Goal: Task Accomplishment & Management: Complete application form

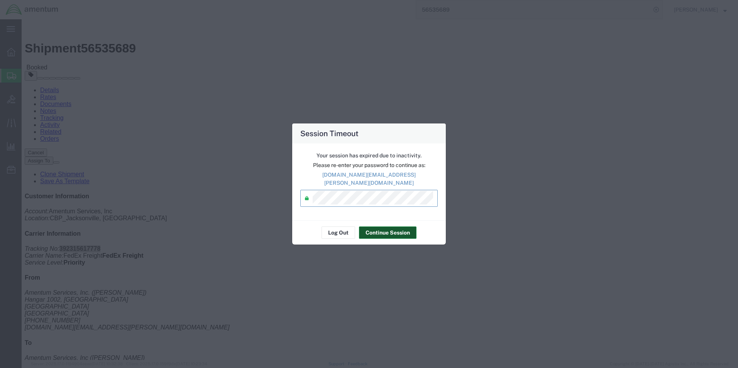
click at [396, 227] on button "Continue Session" at bounding box center [387, 233] width 57 height 12
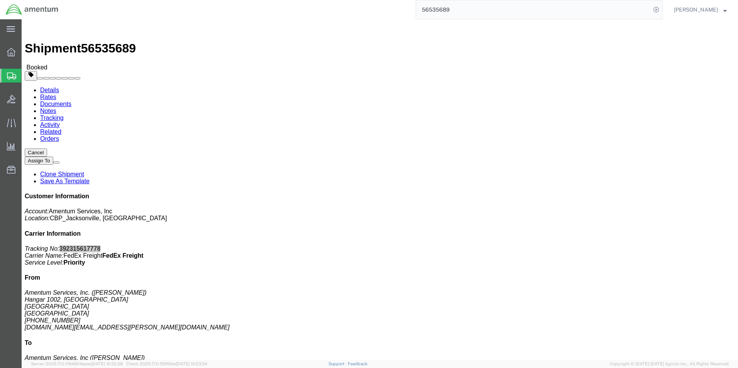
click at [0, 0] on span "Create Shipment" at bounding box center [0, 0] width 0 height 0
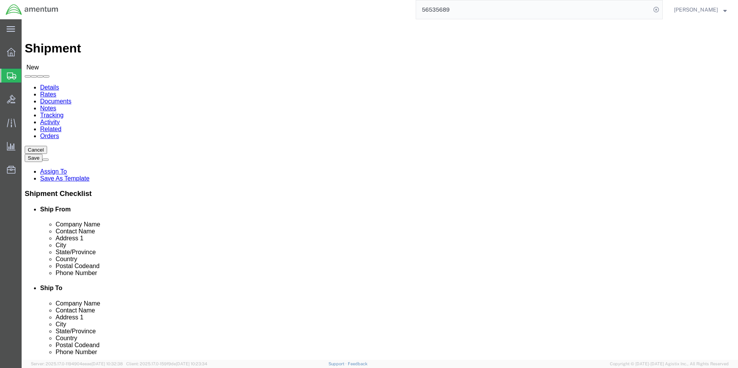
type input "EJA"
select select "49930"
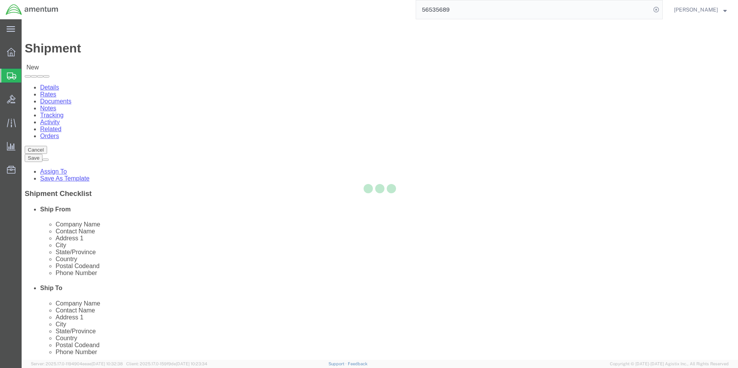
select select "FL"
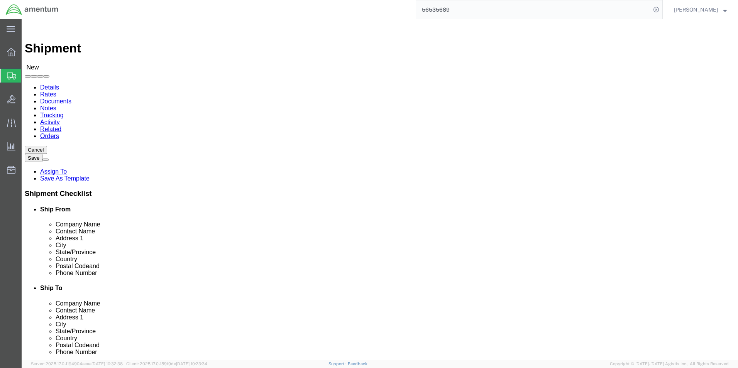
click div "Location [GEOGRAPHIC_DATA], [GEOGRAPHIC_DATA] Select My Profile Location [PHONE…"
click input "text"
type input "[PERSON_NAME]"
click div "Address 1"
click input "text"
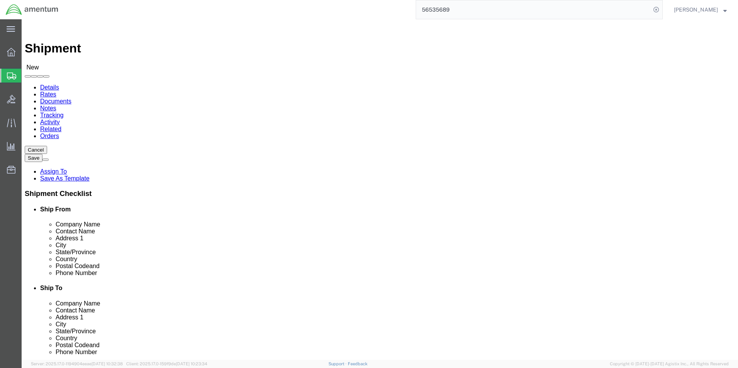
type input "[PHONE_NUMBER]"
click input "text"
type input "[DOMAIN_NAME][EMAIL_ADDRESS][PERSON_NAME][DOMAIN_NAME]"
type input "eno"
select select "49932"
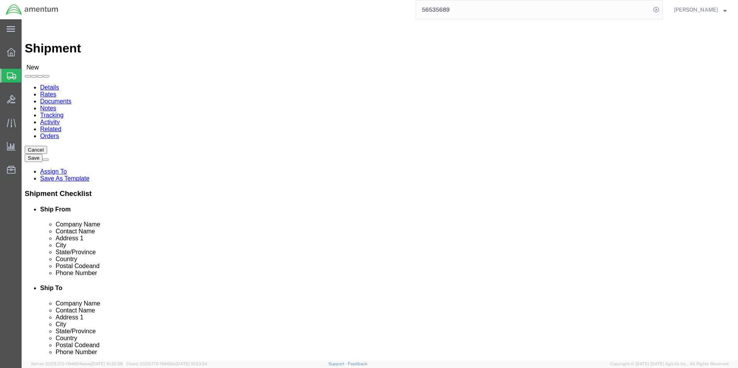
select select "LA"
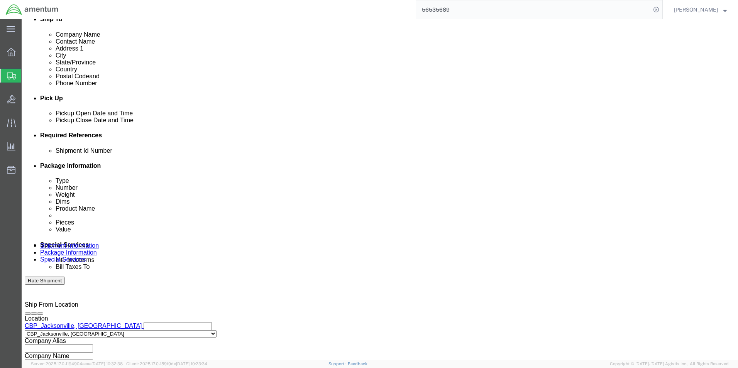
scroll to position [322, 0]
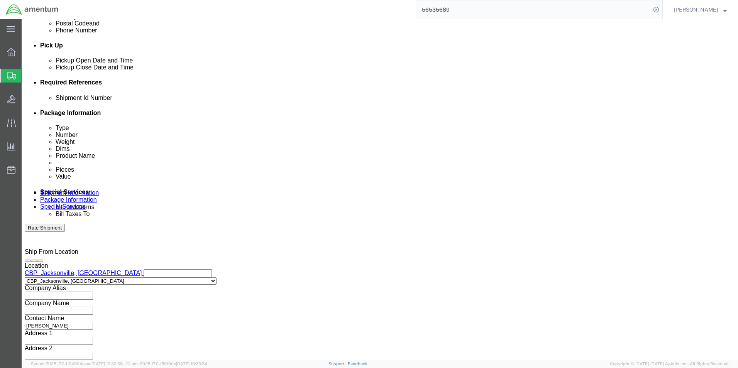
click input "text"
type input "6118.03.03.2219.000.EJA.0000"
click button "Add reference"
click select "Select Account Type Activity ID Airline Appointment Number ASN Batch Request # …"
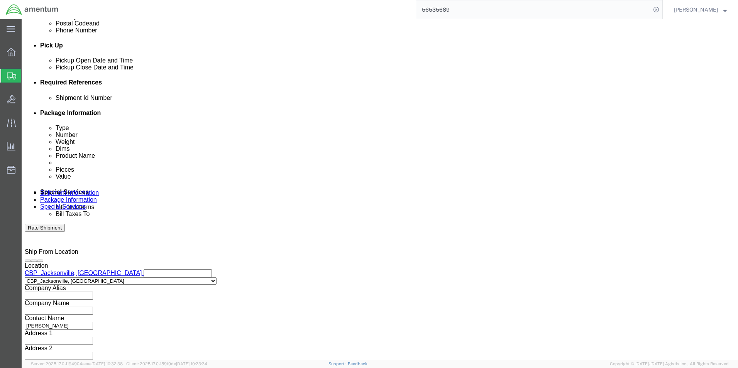
select select "CUSTREF"
click select "Select Account Type Activity ID Airline Appointment Number ASN Batch Request # …"
click input "text"
type input "FUEL PROBES"
click select "Select Account Type Activity ID Airline Appointment Number ASN Batch Request # …"
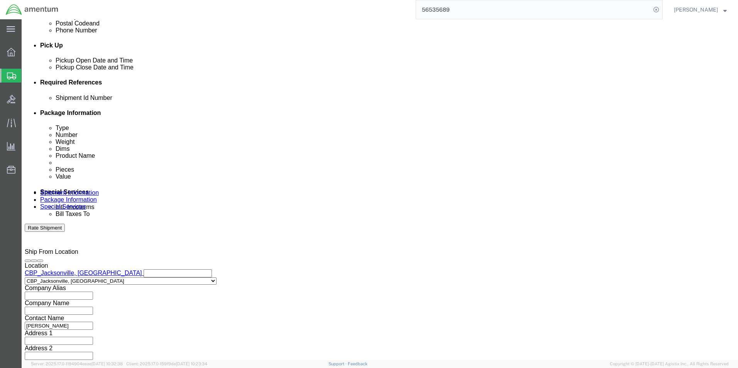
click select "Select Account Type Activity ID Airline Appointment Number ASN Batch Request # …"
select select "DEPT"
click select "Select Account Type Activity ID Airline Appointment Number ASN Batch Request # …"
click input "text"
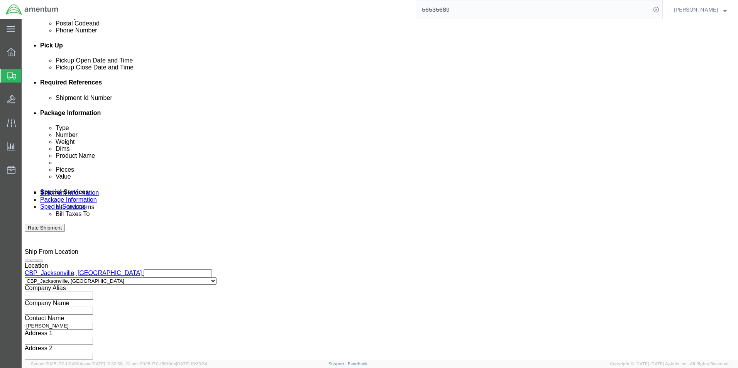
type input "CBP"
click button "Continue"
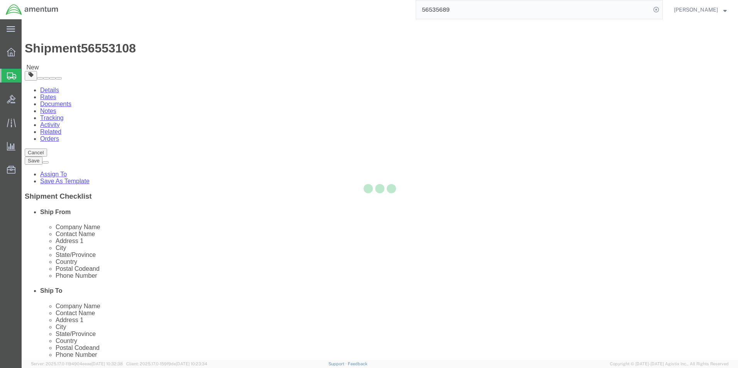
select select "CBOX"
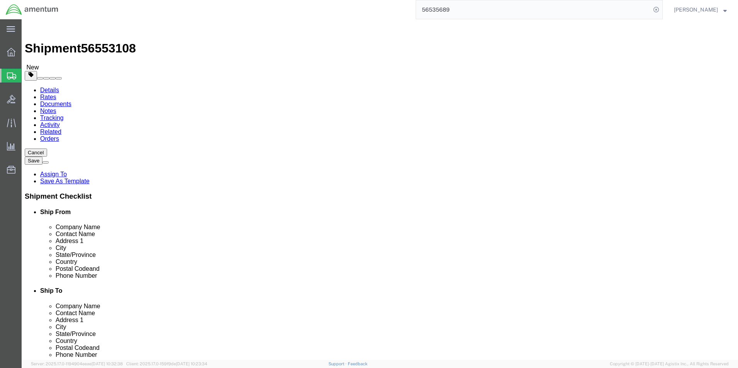
click input "text"
type input "20"
type input "10"
type input "8"
click input "0.00"
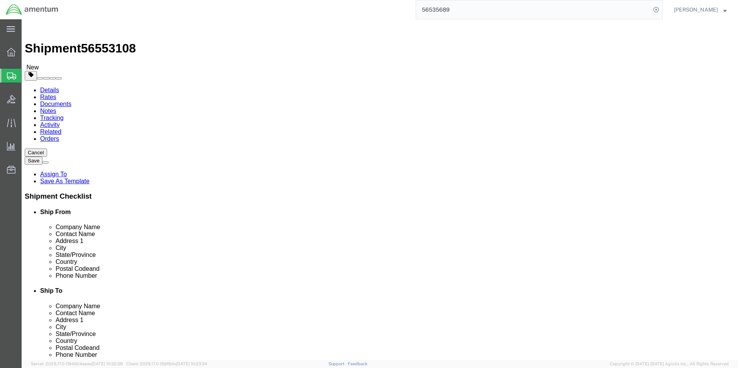
type input "2.00"
click link "Add Content"
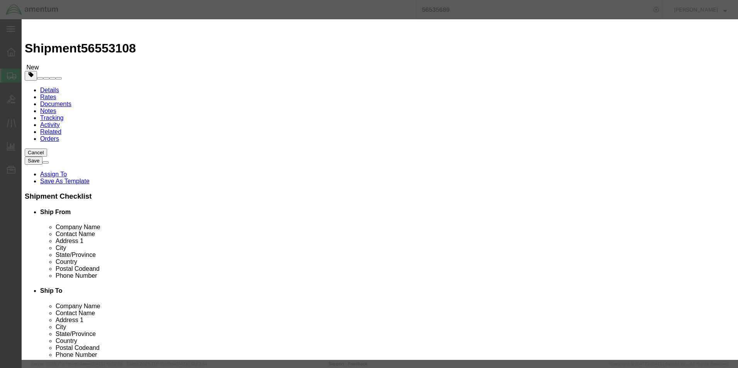
click input "text"
type input "FUEL PROBE"
click input "0"
type input "1"
click input "text"
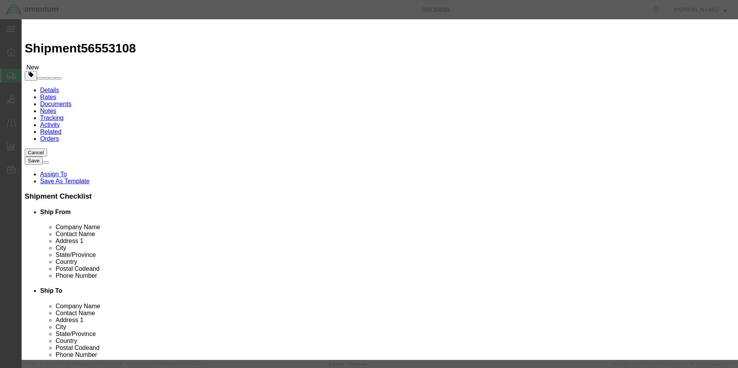
type input "200.00"
click button "Save & Close"
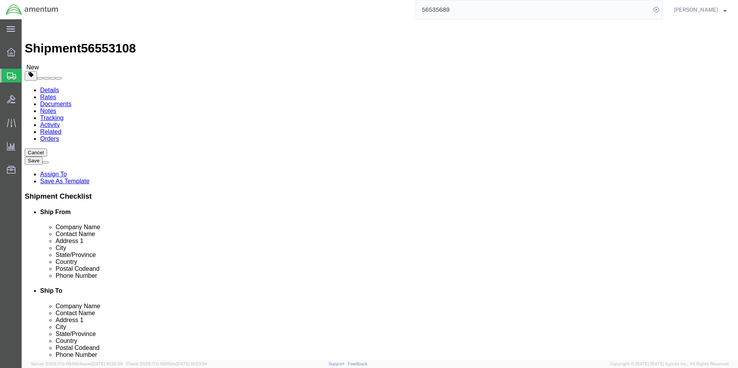
click link "Add Package"
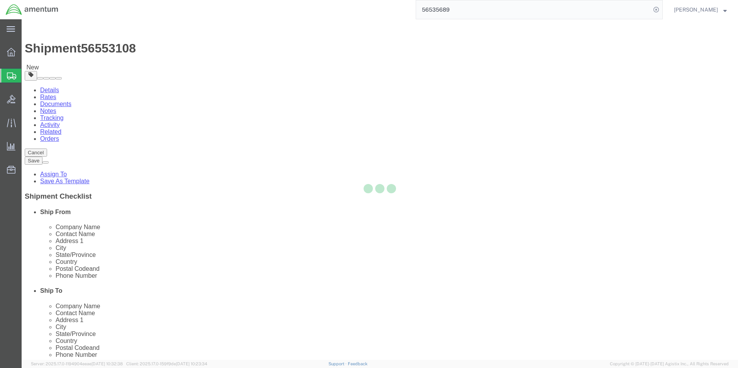
select select "CBOX"
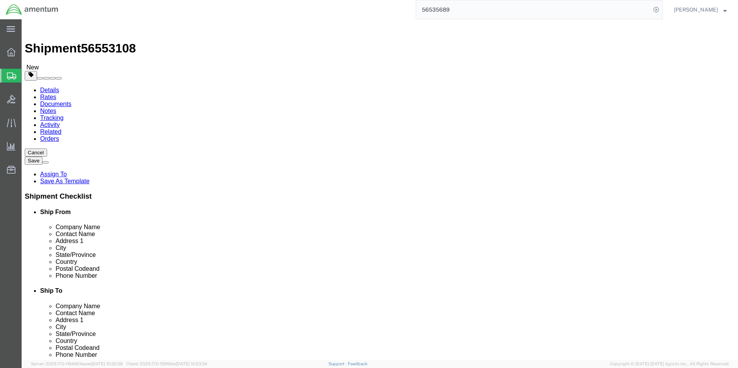
click span "button"
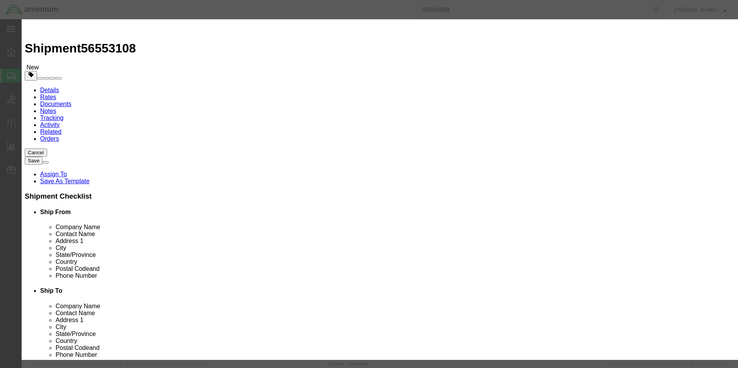
click button "Yes"
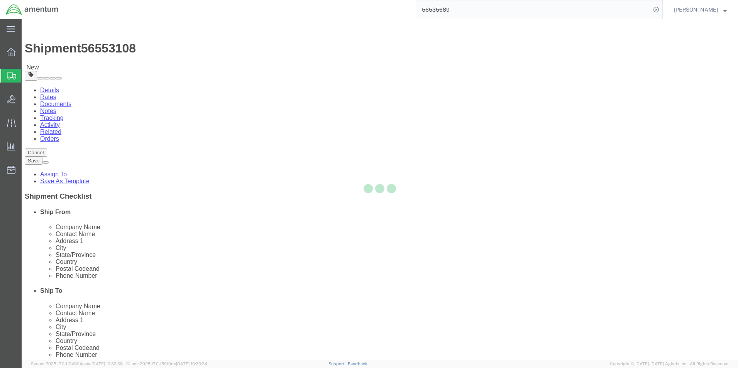
select select "CBOX"
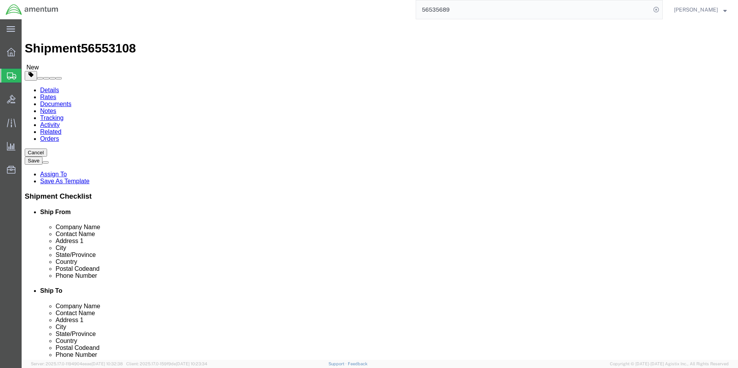
click span "button"
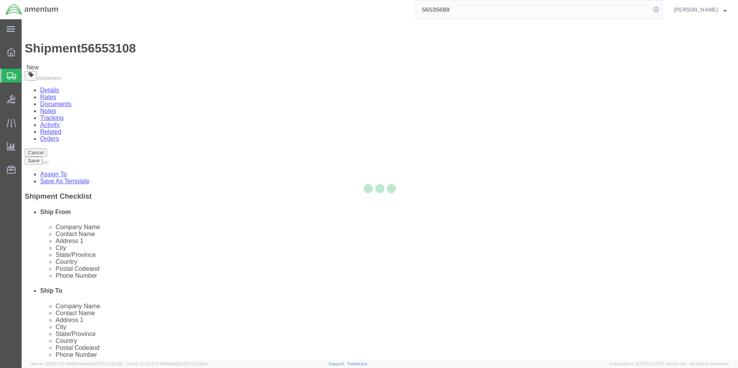
select select "CBOX"
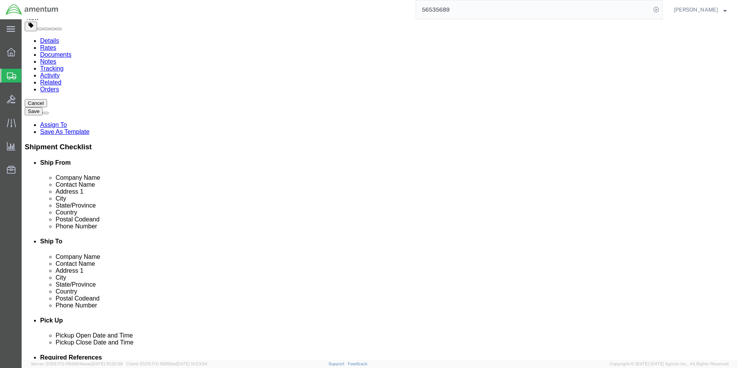
scroll to position [51, 0]
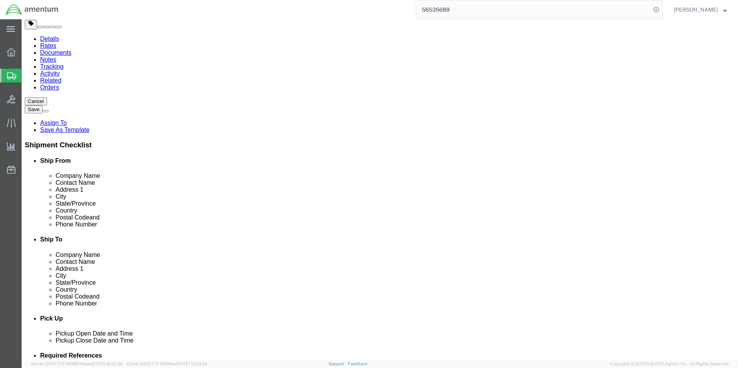
click button "Rate Shipment"
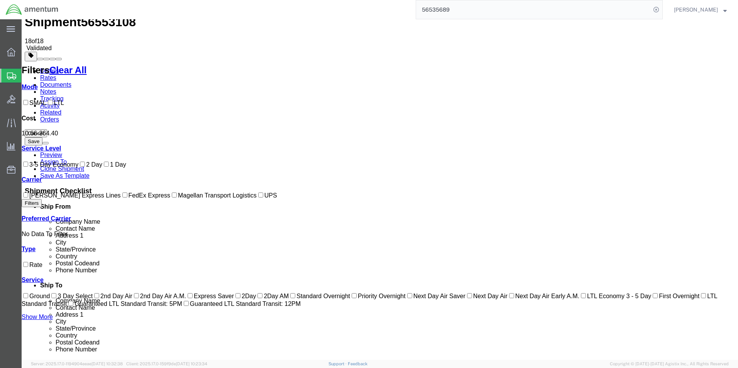
scroll to position [39, 0]
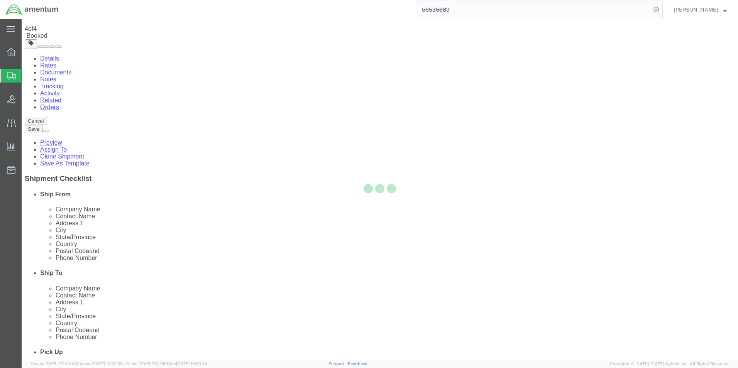
scroll to position [0, 0]
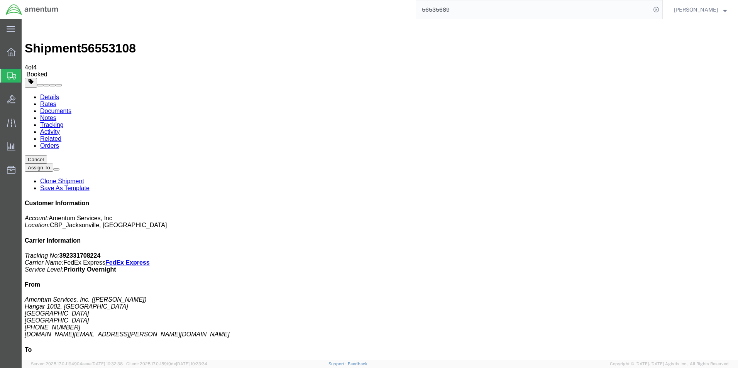
drag, startPoint x: 78, startPoint y: 150, endPoint x: 187, endPoint y: 138, distance: 109.9
drag, startPoint x: 88, startPoint y: 139, endPoint x: 475, endPoint y: 117, distance: 388.0
click at [651, 252] on p "Tracking No: 392331708224 Carrier Name: FedEx Express FedEx Express Service Lev…" at bounding box center [380, 262] width 710 height 21
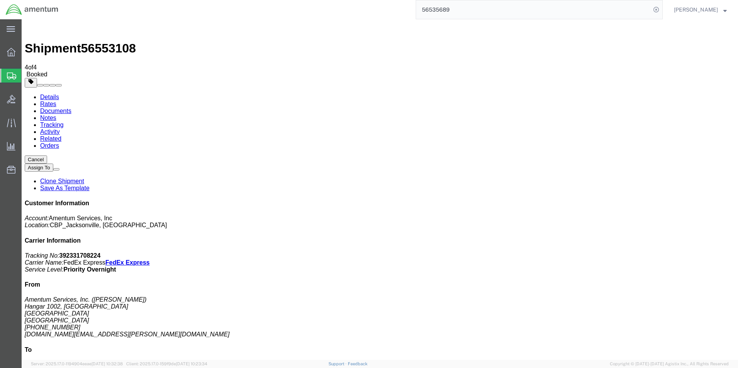
click at [101, 252] on b "392331708224" at bounding box center [79, 255] width 41 height 7
copy b "392331708224"
click at [0, 0] on span "Create Shipment" at bounding box center [0, 0] width 0 height 0
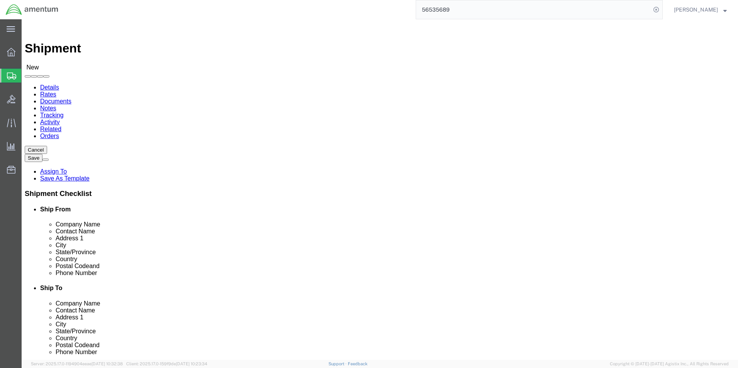
type input "EJA"
select select "49930"
select select "FL"
click input "text"
type input "[PERSON_NAME]"
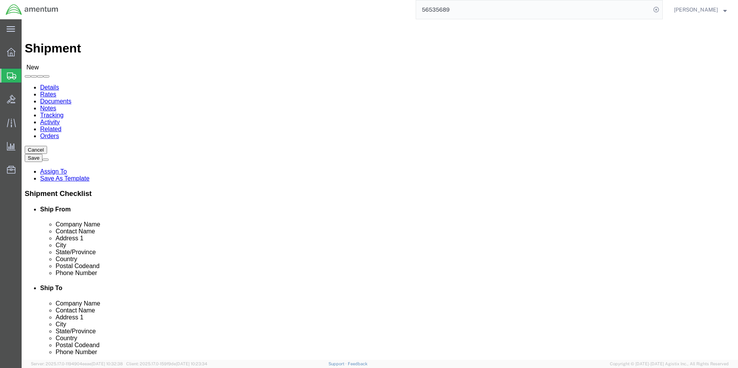
click label "Address 2"
click input "text"
type input "[PHONE_NUMBER]"
click input "text"
type input "[DOMAIN_NAME][EMAIL_ADDRESS][PERSON_NAME][DOMAIN_NAME]"
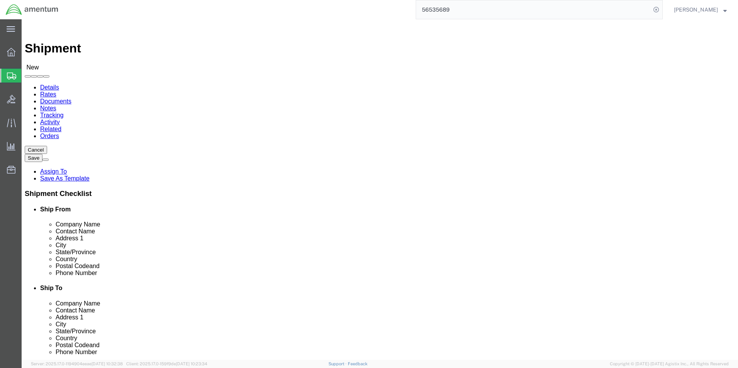
type input "EPR"
select select "49933"
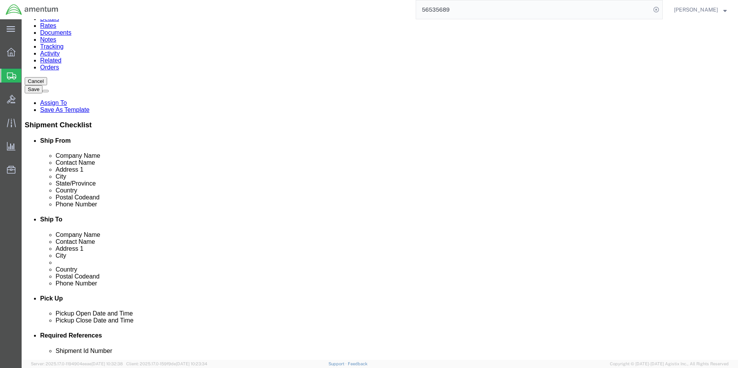
scroll to position [193, 0]
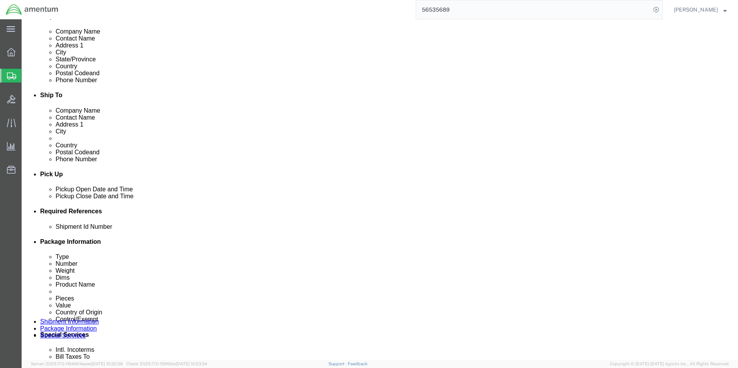
click input "text"
type input "6118.03.03.2219.000.EJA.0000"
click button "Add reference"
click div "Select Account Type Activity ID Airline Appointment Number ASN Batch Request # …"
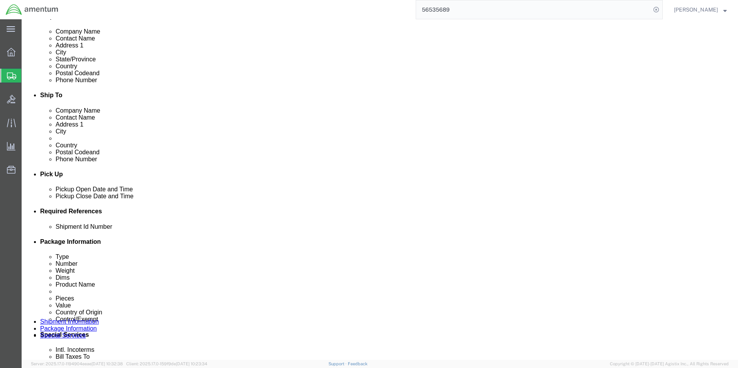
click select "Select Account Type Activity ID Airline Appointment Number ASN Batch Request # …"
select select "CUSTREF"
click select "Select Account Type Activity ID Airline Appointment Number ASN Batch Request # …"
click input "text"
type input "DOD PARTS"
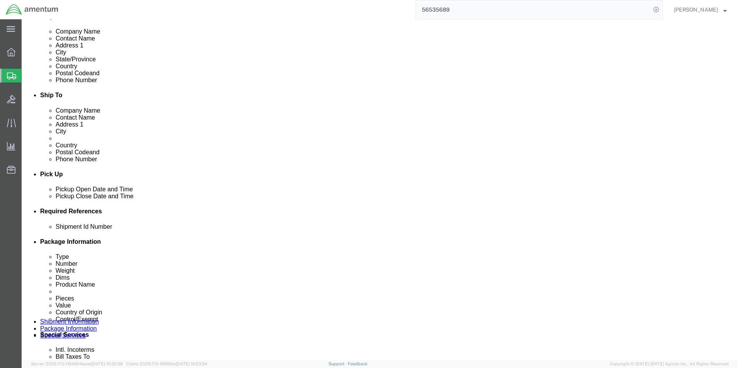
click select "Select Account Type Activity ID Airline Appointment Number ASN Batch Request # …"
select select "DEPT"
click select "Select Account Type Activity ID Airline Appointment Number ASN Batch Request # …"
click input "text"
type input "CBP"
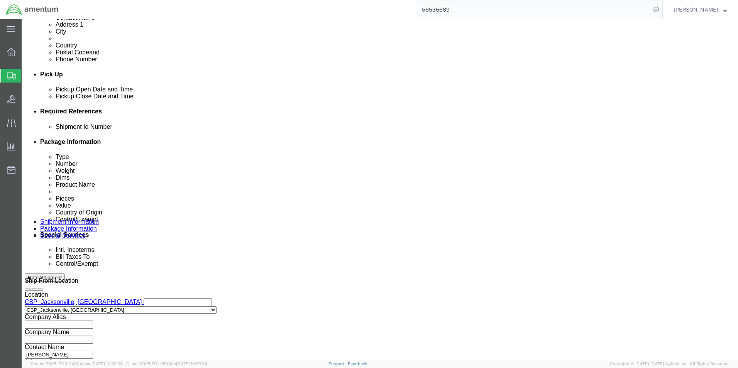
scroll to position [309, 0]
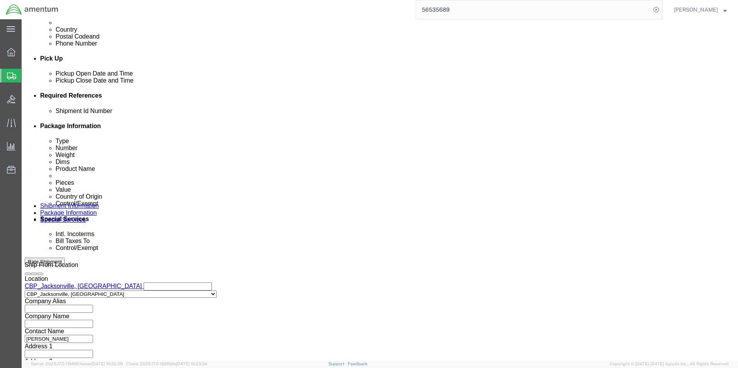
click button "Continue"
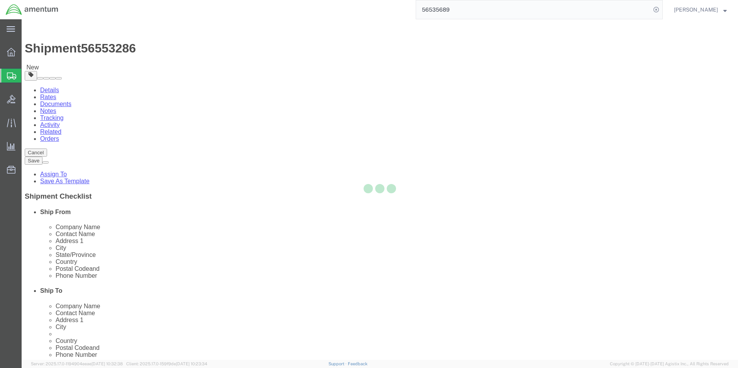
select select "CBOX"
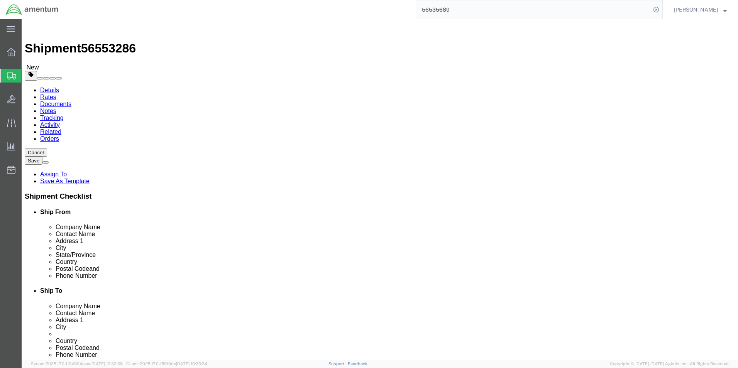
click input "text"
type input "12"
type input "8"
type input "2"
click input "2"
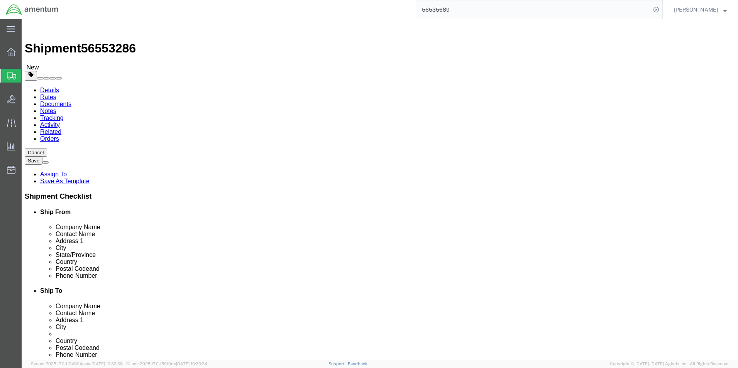
type input "8"
click input "0.00"
type input "7.00"
click link "Add Content"
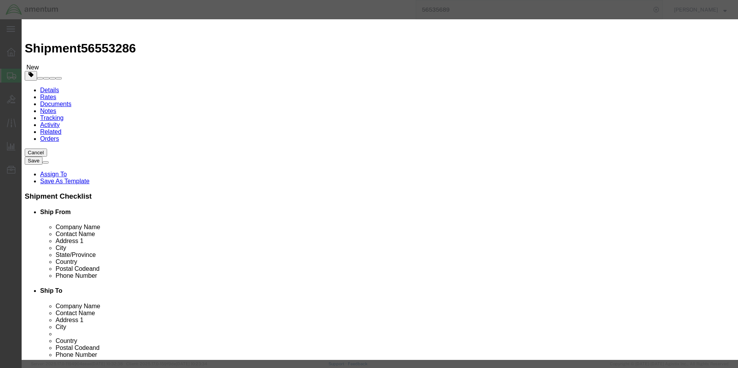
click input "text"
type input "DOD PARTS"
click h3 "Add content"
click input "0"
type input "2"
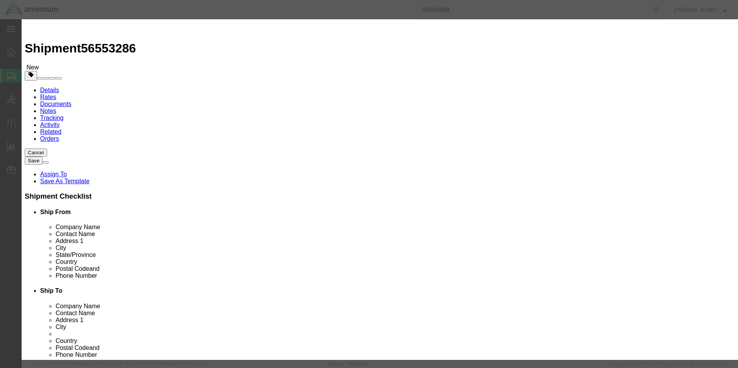
click div "Product Name DOD PARTS DOD Pieces 2 Select Bag Barrels 100Board Feet Bottle Box…"
click input "text"
type input "500.00"
click select "Select ATF BIS DEA EPA FDA FTR ITAR OFAC Other (OPA)"
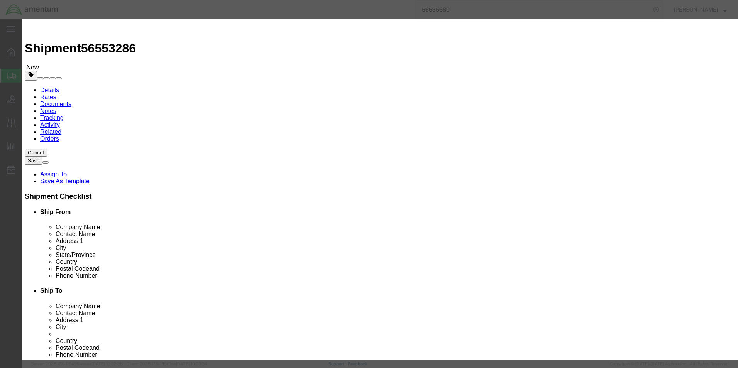
select select "FTR"
click select "Select ATF BIS DEA EPA FDA FTR ITAR OFAC Other (OPA)"
click select "Select 30.2(d)(2) 30.36 30.37(a) 30.37(f) 30.37(g) 30.37(h) 30.37(i) 30.37(j) 3…"
select select "30.37(a)"
click select "Select 30.2(d)(2) 30.36 30.37(a) 30.37(f) 30.37(g) 30.37(h) 30.37(i) 30.37(j) 3…"
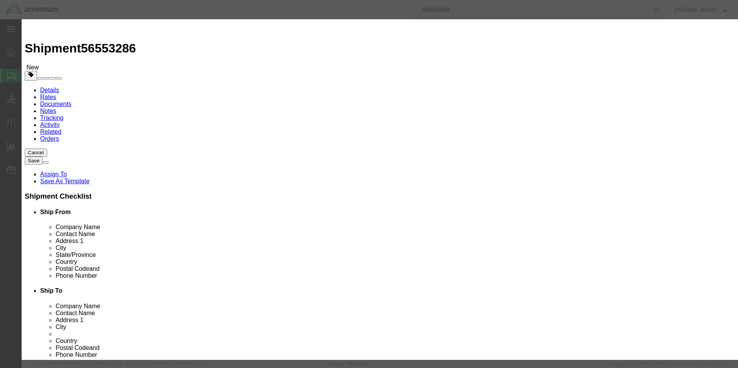
scroll to position [0, 0]
click select "Select [GEOGRAPHIC_DATA] [GEOGRAPHIC_DATA] [GEOGRAPHIC_DATA] [GEOGRAPHIC_DATA] …"
select select "US"
click select "Select [GEOGRAPHIC_DATA] [GEOGRAPHIC_DATA] [GEOGRAPHIC_DATA] [GEOGRAPHIC_DATA] …"
click button "Save & Close"
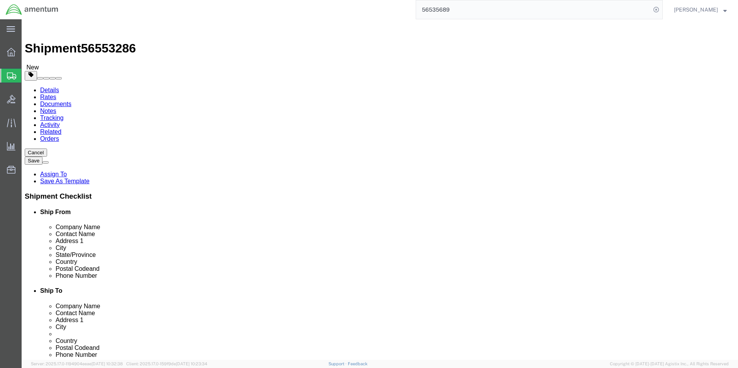
click button "Continue"
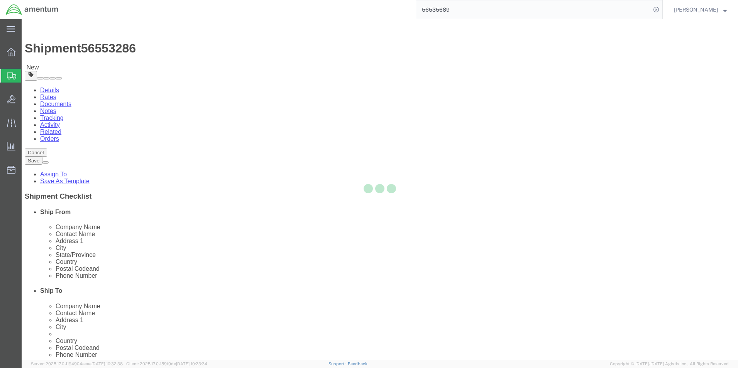
select select
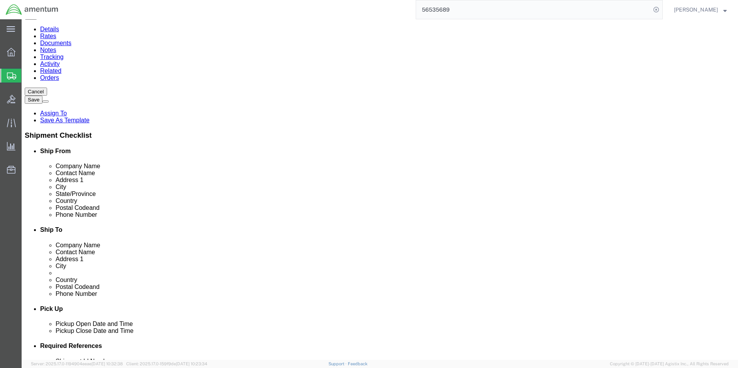
scroll to position [232, 0]
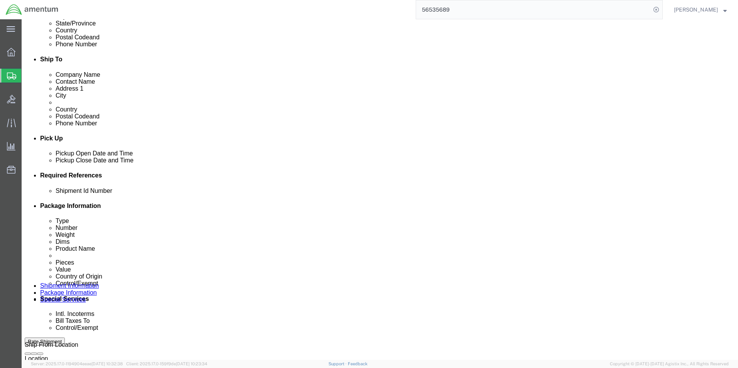
click select "Select Carriage Insurance Paid Carriage Paid To Cost and Freight Cost Insurance…"
select select "DAP"
click select "Select Carriage Insurance Paid Carriage Paid To Cost and Freight Cost Insurance…"
select select "SHIP"
click select "Select Recipient Account Sender/Shipper Third Party Account"
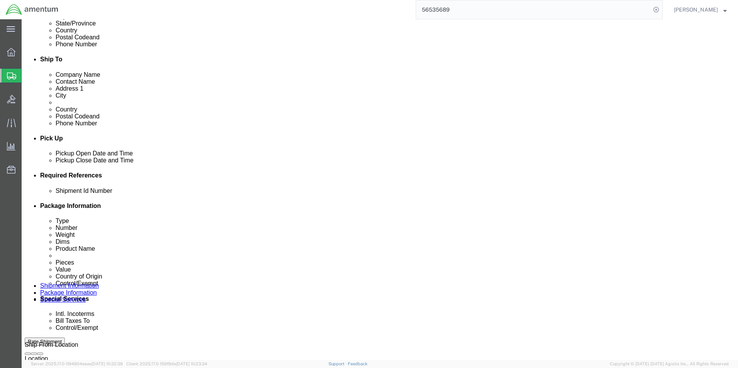
select select "SHIP"
click select "Select Recipient Account Sender/Shipper Third Party Account"
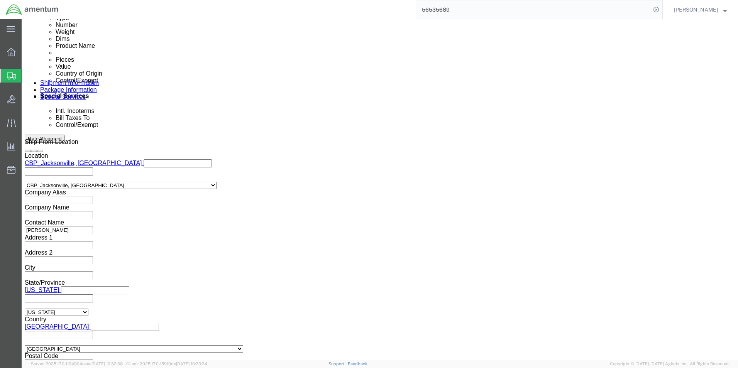
scroll to position [502, 0]
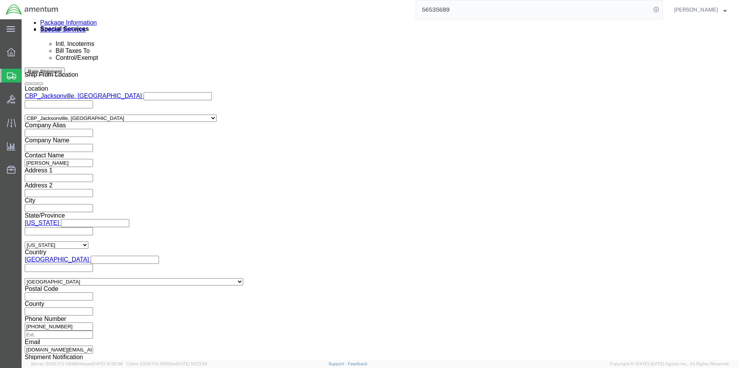
click select "Select ATF BIS DEA EPA FDA FTR ITAR OFAC Other (OPA)"
select select "FTR"
click select "Select ATF BIS DEA EPA FDA FTR ITAR OFAC Other (OPA)"
click select "Select 30.2(d)(2) 30.36 30.37(a) 30.37(f) 30.37(g) 30.37(h) 30.37(i) 30.37(j) 3…"
select select "30.37(a)"
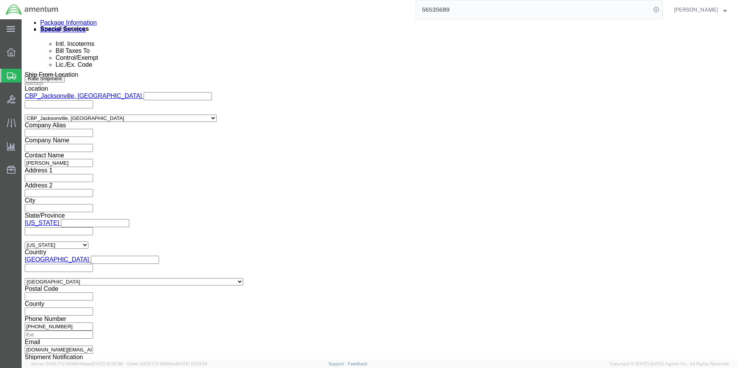
click select "Select 30.2(d)(2) 30.36 30.37(a) 30.37(f) 30.37(g) 30.37(h) 30.37(i) 30.37(j) 3…"
drag, startPoint x: 486, startPoint y: 180, endPoint x: 480, endPoint y: 184, distance: 6.8
click select "Select AES-Direct EEI Carrier File EEI EEI Exempt"
select select "EXEM"
click select "Select AES-Direct EEI Carrier File EEI EEI Exempt"
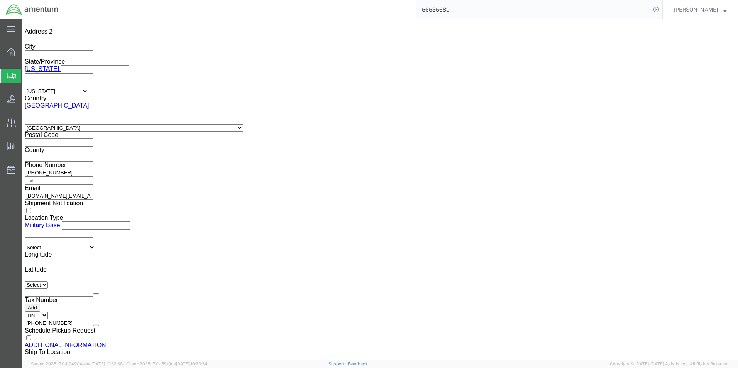
scroll to position [656, 0]
click button "Rate Shipment"
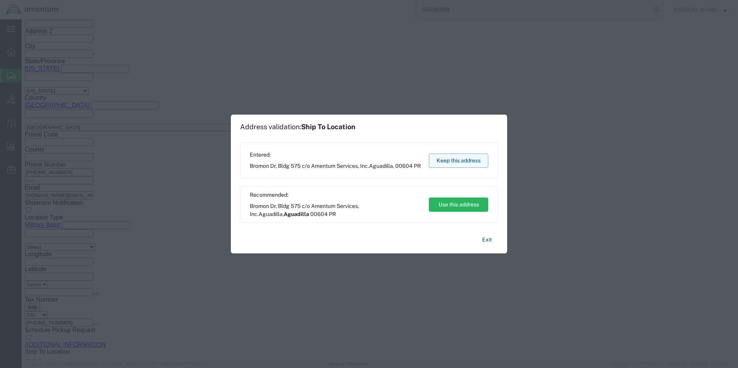
click at [468, 160] on button "Keep this address" at bounding box center [458, 161] width 59 height 14
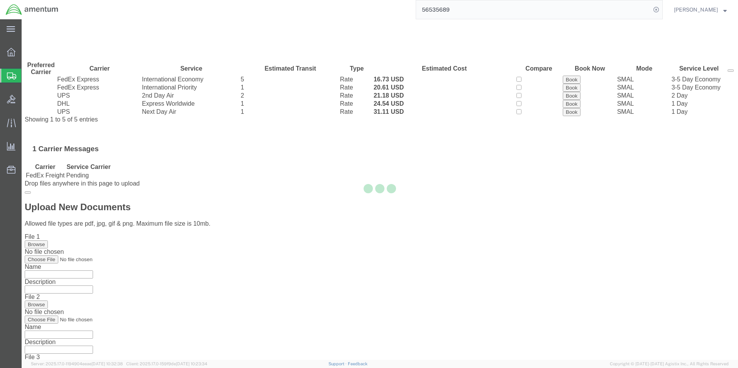
scroll to position [0, 0]
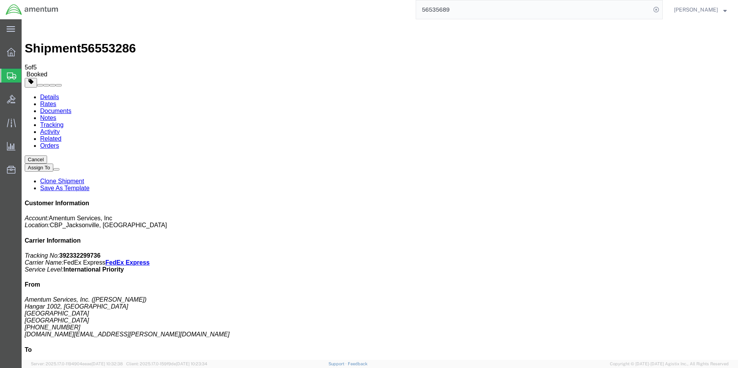
drag, startPoint x: 88, startPoint y: 168, endPoint x: 544, endPoint y: 169, distance: 456.5
drag, startPoint x: 79, startPoint y: 123, endPoint x: 252, endPoint y: 133, distance: 172.4
click at [0, 0] on span "Create Shipment" at bounding box center [0, 0] width 0 height 0
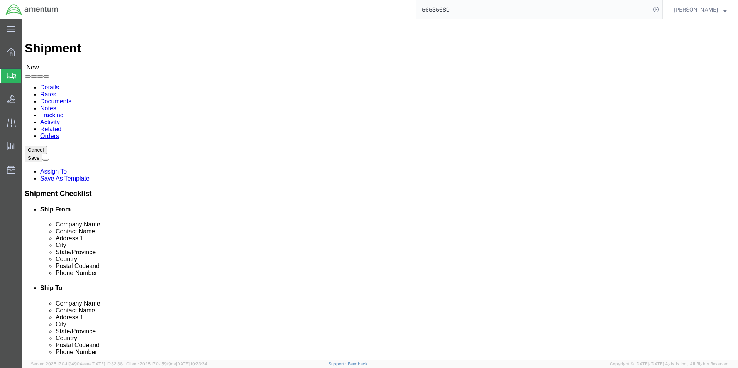
type input "EJA"
click div "EJA CBP_Jacksonville, [GEOGRAPHIC_DATA] EJA"
select select "49930"
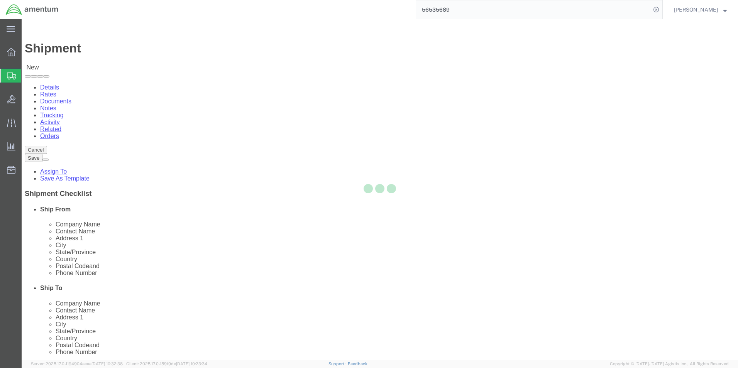
select select "FL"
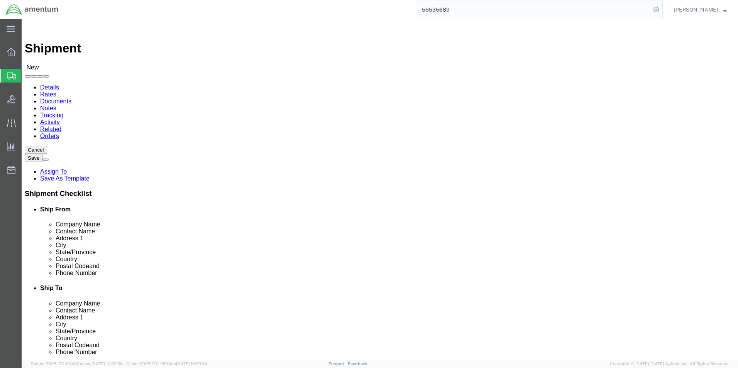
click input "text"
type input "[PERSON_NAME]"
click label "City"
click input "text"
type input "[PHONE_NUMBER]"
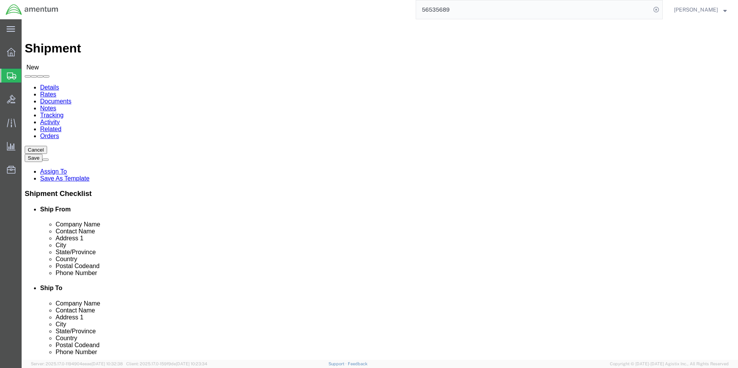
click input "text"
type input "[DOMAIN_NAME][EMAIL_ADDRESS][PERSON_NAME][DOMAIN_NAME]"
type input "yum"
select select "49951"
select select "AZ"
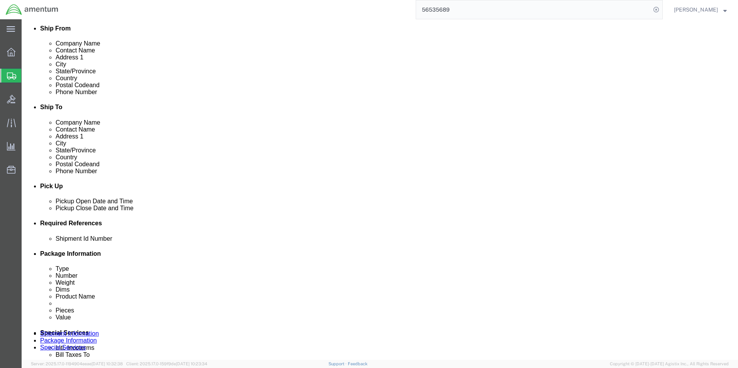
scroll to position [270, 0]
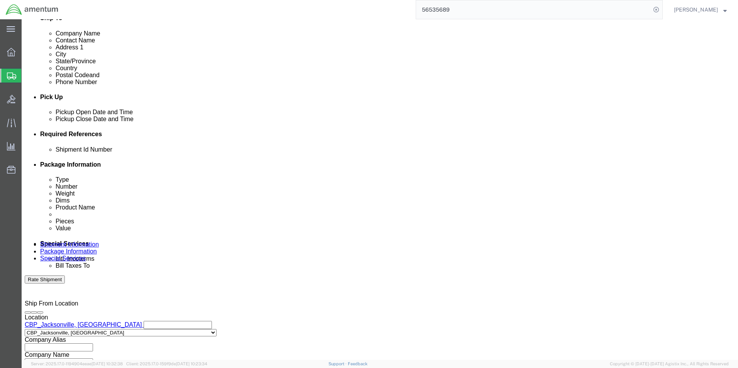
click input "text"
type input "6118.03.03.2219.000.EJA.0000"
click button "Add reference"
drag, startPoint x: 518, startPoint y: 184, endPoint x: 464, endPoint y: 190, distance: 54.4
click button "Add reference"
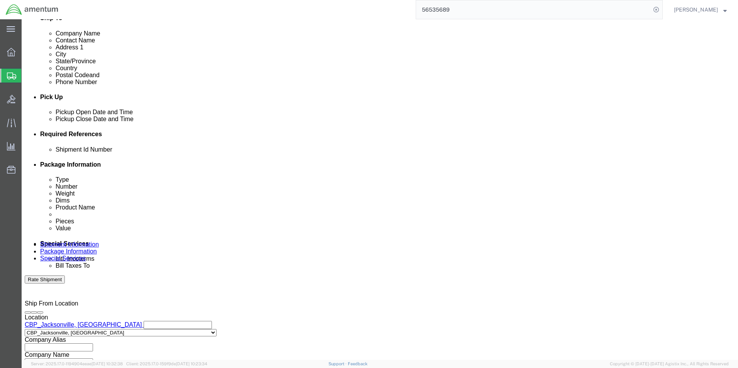
click select "Select Account Type Activity ID Airline Appointment Number ASN Batch Request # …"
select select "CUSTREF"
click select "Select Account Type Activity ID Airline Appointment Number ASN Batch Request # …"
click input "text"
type input "switch"
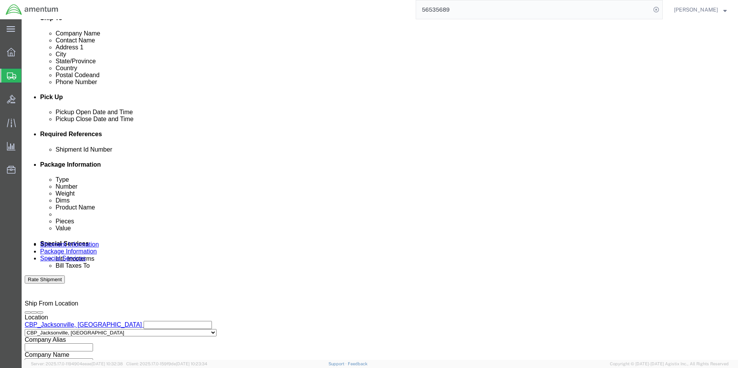
click select "Select Account Type Activity ID Airline Appointment Number ASN Batch Request # …"
select select "DEPT"
click select "Select Account Type Activity ID Airline Appointment Number ASN Batch Request # …"
click input "text"
type input "CBP"
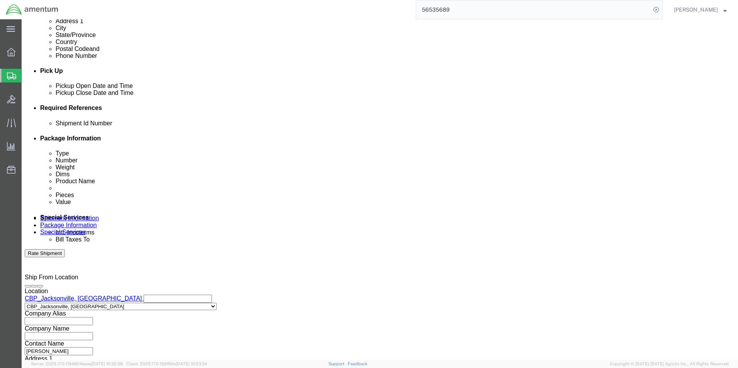
scroll to position [322, 0]
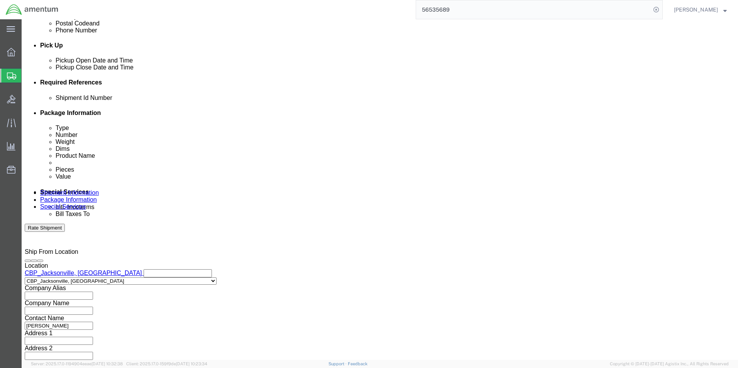
click button "Continue"
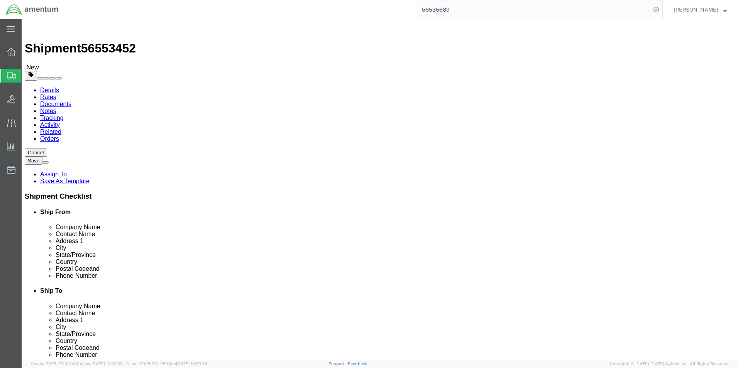
click input "text"
click select "Select BCK Boxes Bale(s) Basket(s) Bolt(s) Bottle(s) Buckets Bulk Bundle(s) Can…"
select select "SBX"
click select "Select BCK Boxes Bale(s) Basket(s) Bolt(s) Bottle(s) Buckets Bulk Bundle(s) Can…"
type input "12.25"
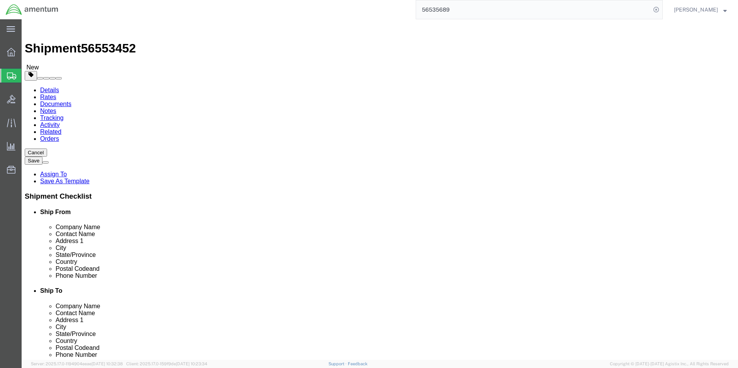
type input "11.00"
type input "1.50"
click input "0.00"
type input "1.00"
click div "Package Type Select BCK Boxes Bale(s) Basket(s) Bolt(s) Bottle(s) Buckets Bulk …"
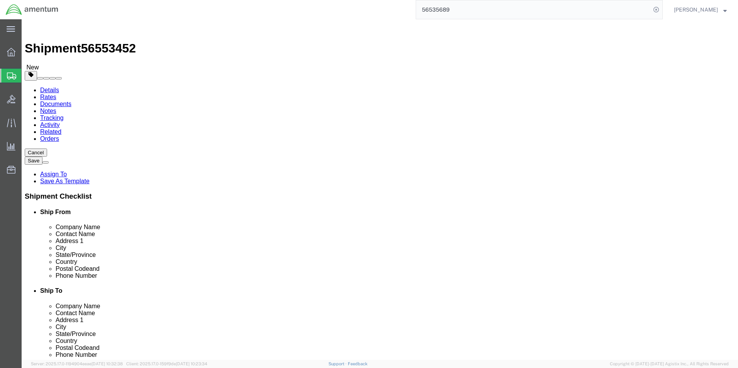
click link "Add Content"
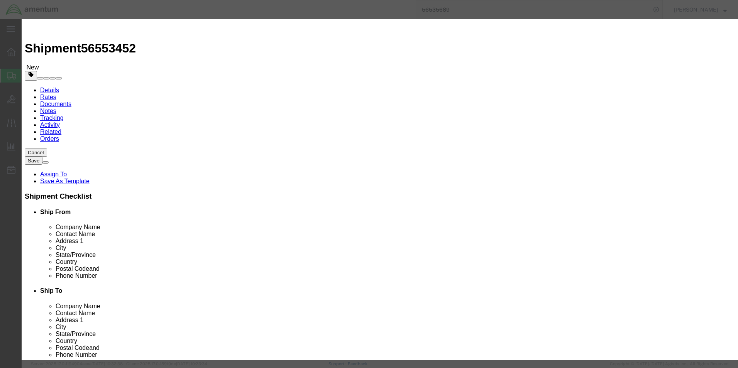
click input "text"
type input "switch"
click span "Name:"
select select "USD"
type input "A/C TOGGLE SWITCH"
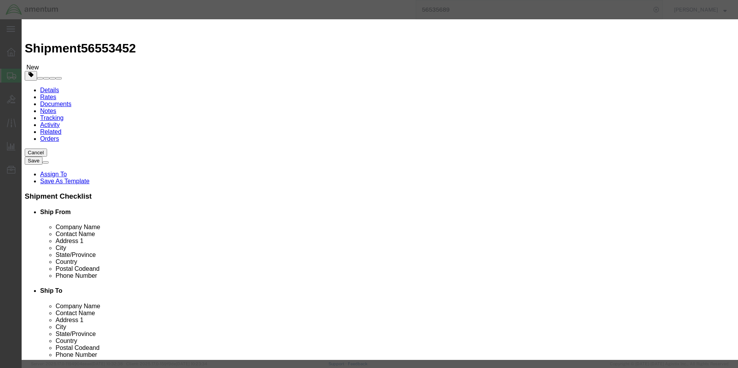
type input "680UN01A01A5"
drag, startPoint x: 315, startPoint y: 54, endPoint x: 180, endPoint y: 54, distance: 134.7
click div "Product Name A/C TOGGLE SWITCH switch"
type input "SWITCH"
click input "text"
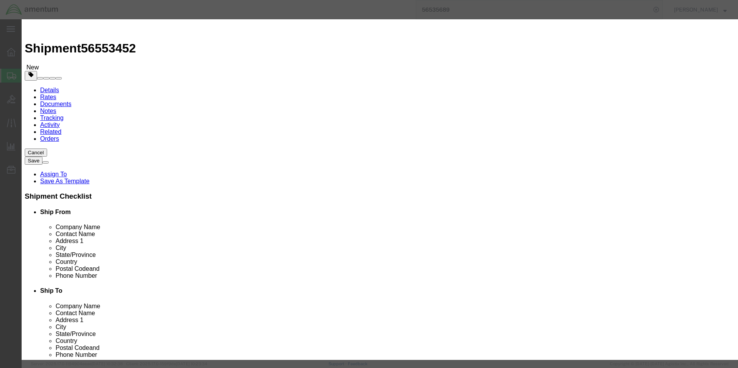
type input "1"
click input "text"
type input "25.00"
click button "Save & Close"
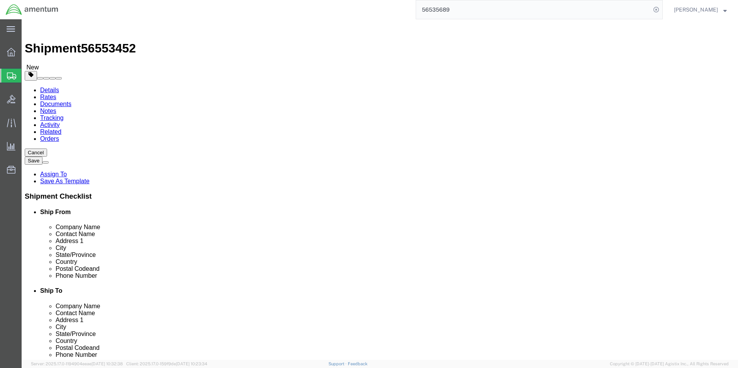
click div "Rate Shipment"
click button "Rate Shipment"
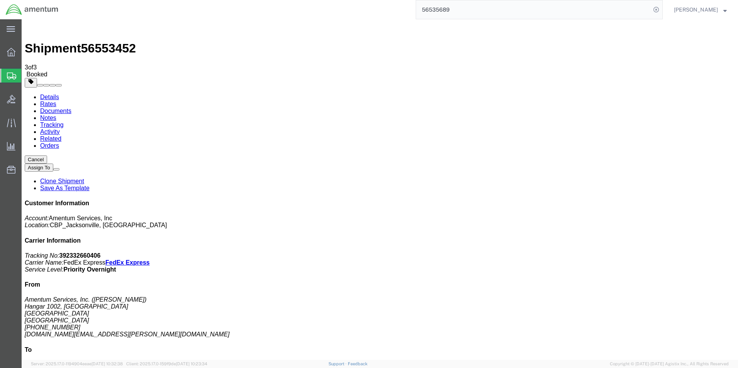
click at [101, 252] on b "392332660406" at bounding box center [79, 255] width 41 height 7
copy b "392332660406"
click at [0, 0] on span "Create Shipment" at bounding box center [0, 0] width 0 height 0
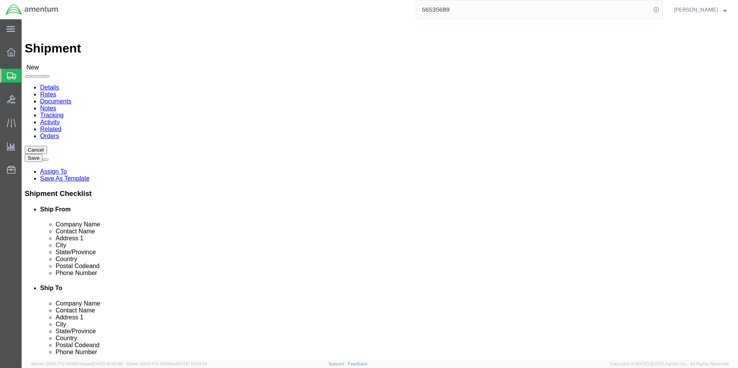
type input "eja"
select select "49930"
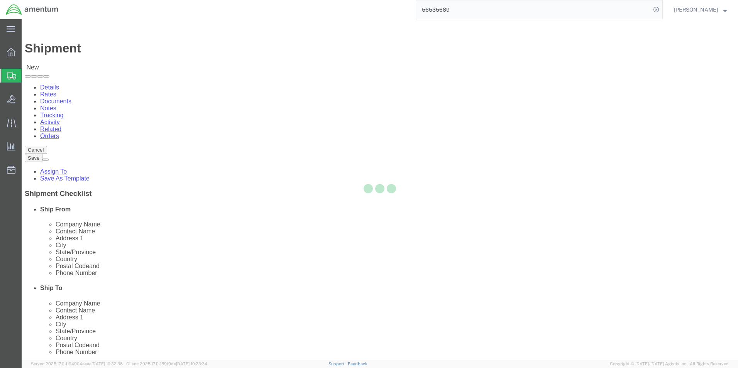
select select "FL"
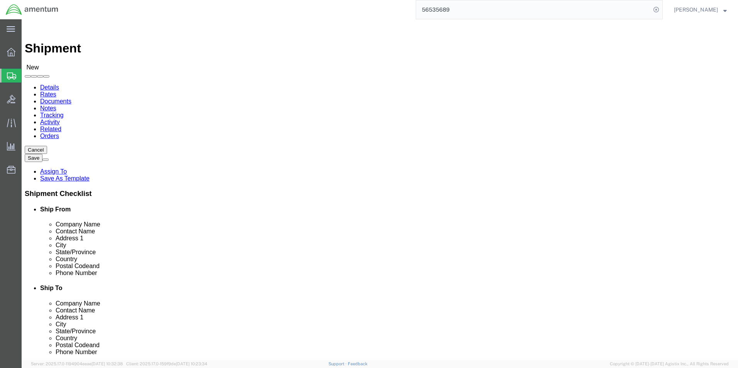
click input "text"
type input "[PERSON_NAME]"
click input "text"
type input "[PHONE_NUMBER]"
drag, startPoint x: 154, startPoint y: 281, endPoint x: 157, endPoint y: 276, distance: 5.9
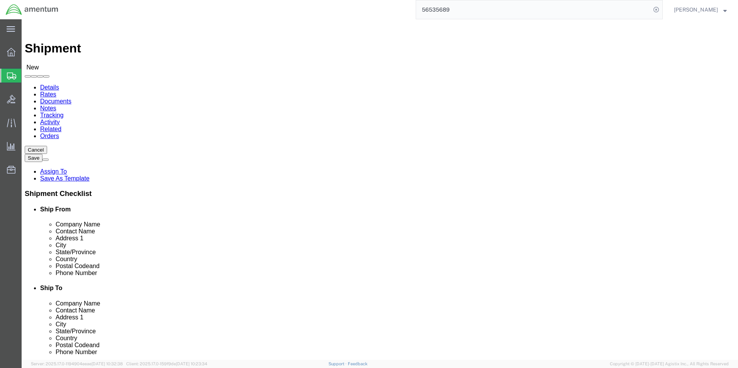
click input "text"
type input "[DOMAIN_NAME][EMAIL_ADDRESS][PERSON_NAME][DOMAIN_NAME]"
type input "wsd"
select select "49946"
select select "CA"
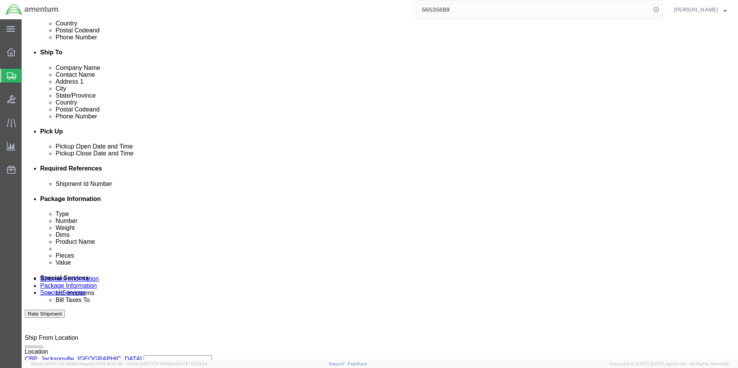
scroll to position [322, 0]
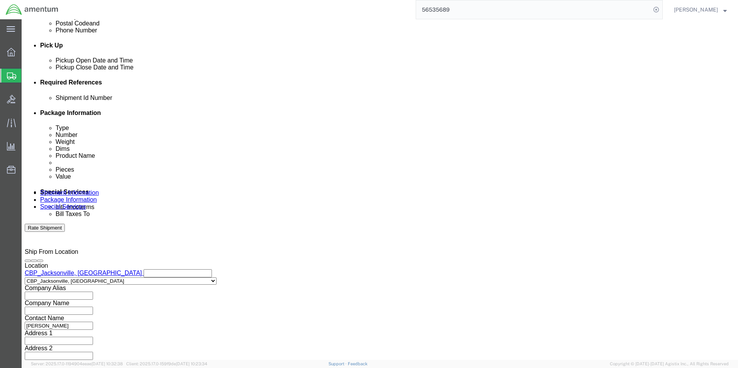
click input "text"
type input "6118.03.03.2219.000.EJA.0000"
click button "Add reference"
click select "Select Account Type Activity ID Airline Appointment Number ASN Batch Request # …"
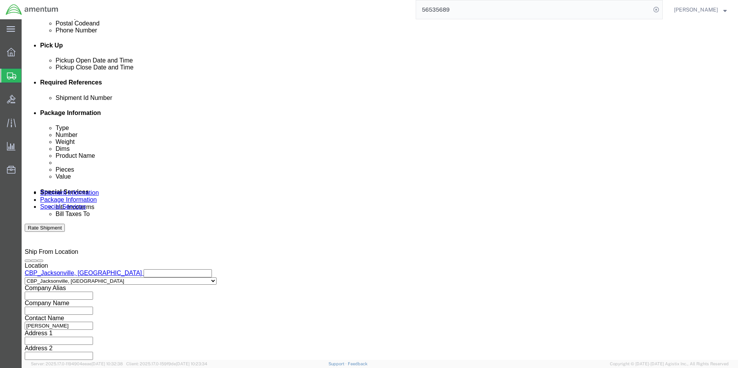
select select "CUSTREF"
click select "Select Account Type Activity ID Airline Appointment Number ASN Batch Request # …"
click input "text"
type input "SQUIB"
click select "Select Account Type Activity ID Airline Appointment Number ASN Batch Request # …"
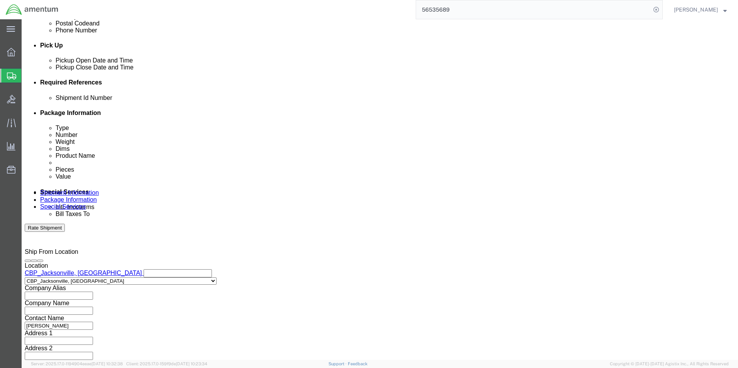
select select "DEPT"
click select "Select Account Type Activity ID Airline Appointment Number ASN Batch Request # …"
click input "text"
type input "CBP"
click button "Continue"
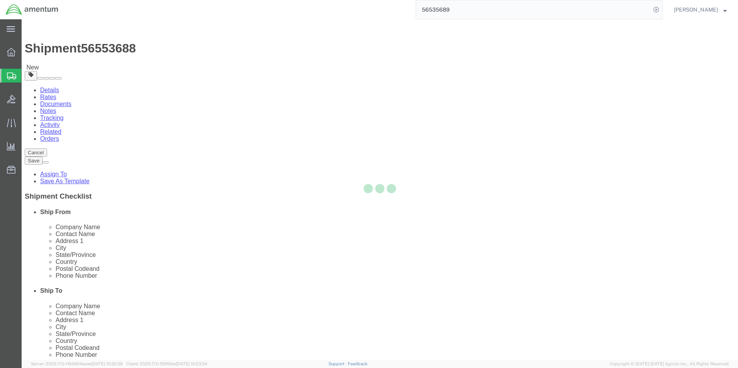
select select "CBOX"
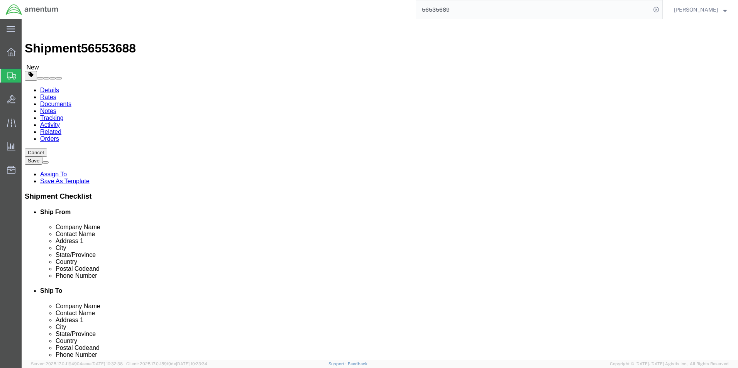
click input "text"
type input "9"
type input "13"
click input "0.00"
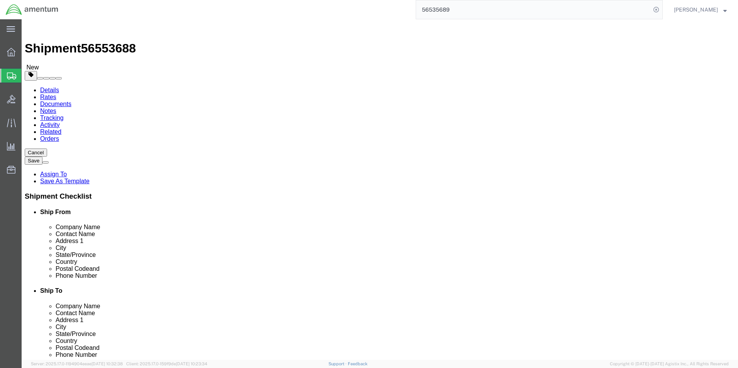
type input "1.00"
click link "Add Content"
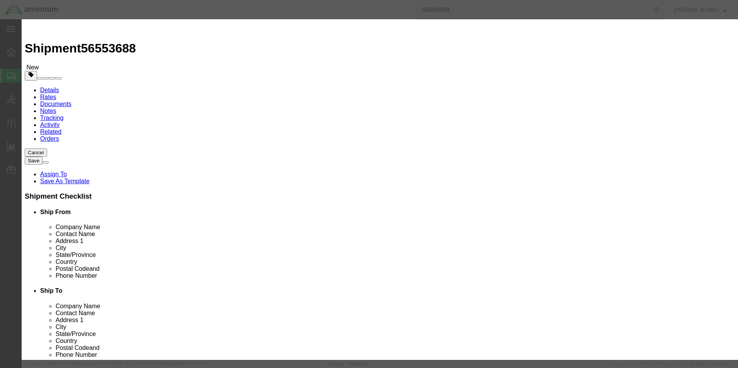
click input "text"
type input "SQUIB"
click input "text"
type input "AE13083-5"
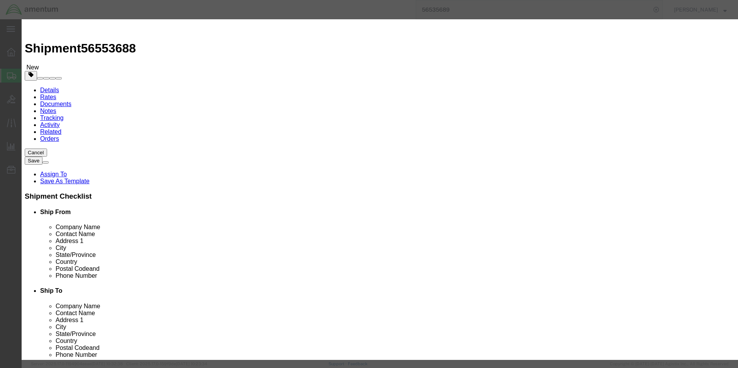
drag, startPoint x: 283, startPoint y: 143, endPoint x: 210, endPoint y: 143, distance: 72.9
click div "SKU AE13083-5 A"
click div "Product Name SQUIB SQUIB Pieces 0 Select Bag Barrels 100Board Feet Bottle Box B…"
click input "0"
type input "0"
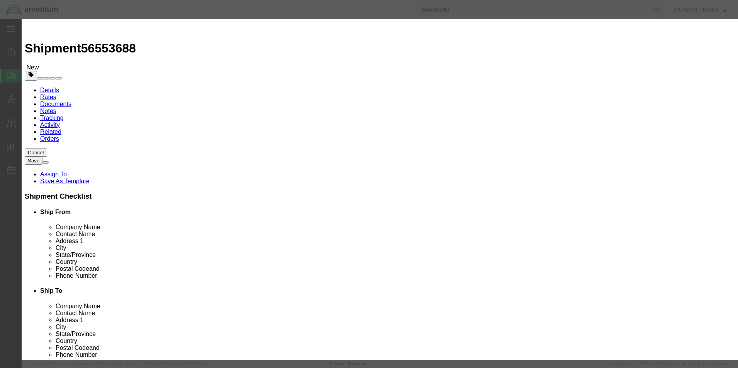
type input "1"
click input "text"
type input "200.00"
click input "This field is required."
click div "Product Name SQUIB SQUIB Pieces 1 Select Bag Barrels 100Board Feet Bottle Box B…"
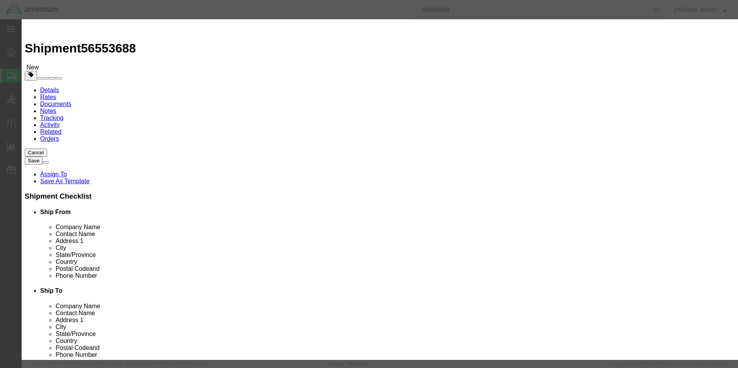
drag, startPoint x: 258, startPoint y: 165, endPoint x: 252, endPoint y: 180, distance: 16.3
click div "Product Name SQUIB SQUIB Pieces 1 Select Bag Barrels 100Board Feet Bottle Box B…"
click input "text"
click div "Product Name SQUIB SQUIB Pieces 1 Select Bag Barrels 100Board Feet Bottle Box B…"
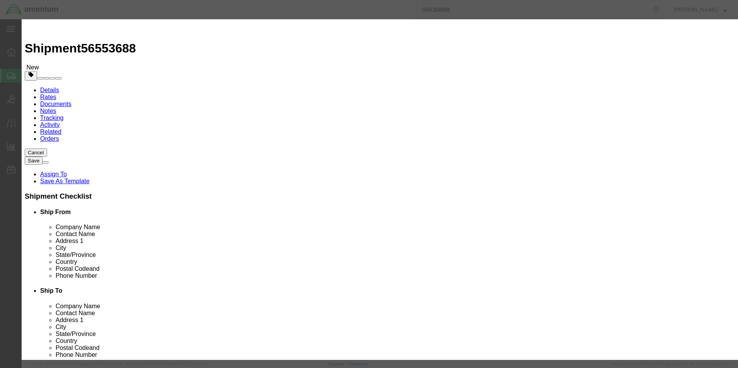
click input "This field is required."
type input "AE13083-5"
click input "checkbox"
checkbox input "true"
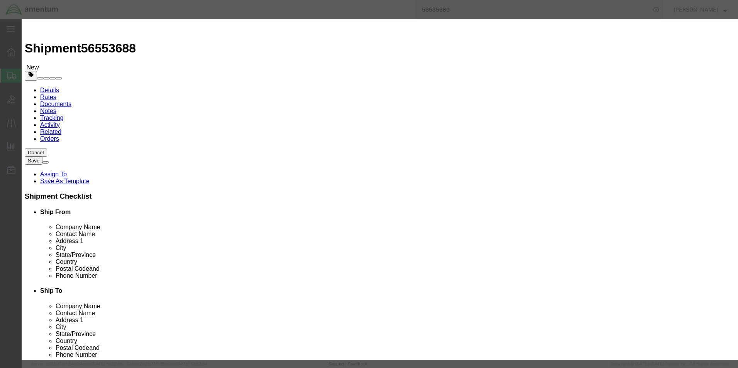
click input "text"
type input "Cartridges, power device"
click input "text"
type input "0323"
click select "Select 1 Explosive 1.1 Explosive 1.2 Explosive 1.3 Explosive 1.4 Explosive 1.5 …"
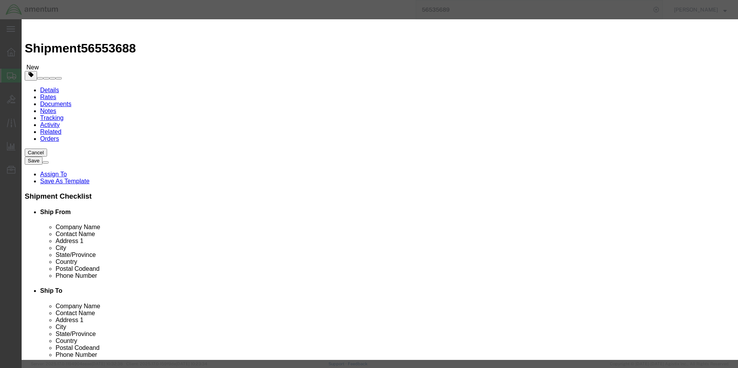
select select "1.4 Explosive"
click select "Select 1 Explosive 1.1 Explosive 1.2 Explosive 1.3 Explosive 1.4 Explosive 1.5 …"
click select "Select A B C D E F G H J K L N S"
select select "S"
click select "Select A B C D E F G H J K L N S"
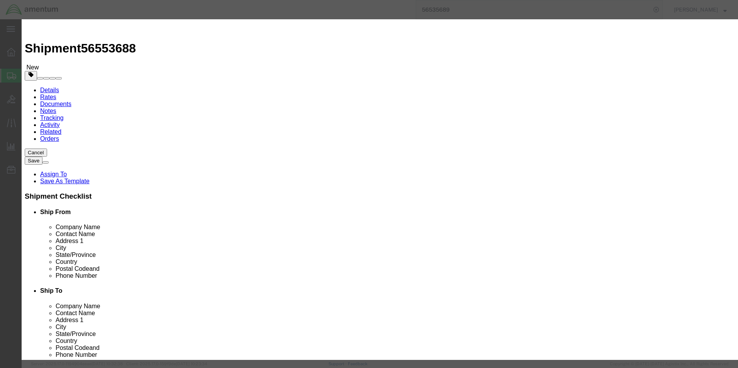
click input "text"
type input "1"
click select "Packaging Group I II III"
click label "No. packages"
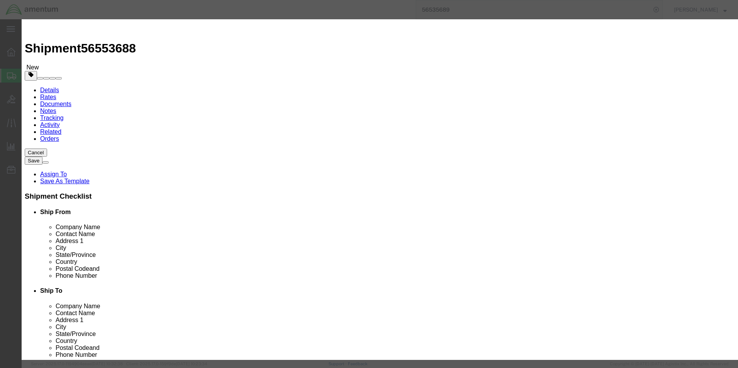
click select "Select 1 - Drums 2 - Reserved 3 - Jerricans 4 - Boxes 5 - Bags 6 - Composite Pa…"
select select "BOXES"
click select "Select 1 - Drums 2 - Reserved 3 - Jerricans 4 - Boxes 5 - Bags 6 - Composite Pa…"
click select "Container Material A - Steel (all types and surface treatments) B - Aluminum C …"
select select "FIBERBOARD"
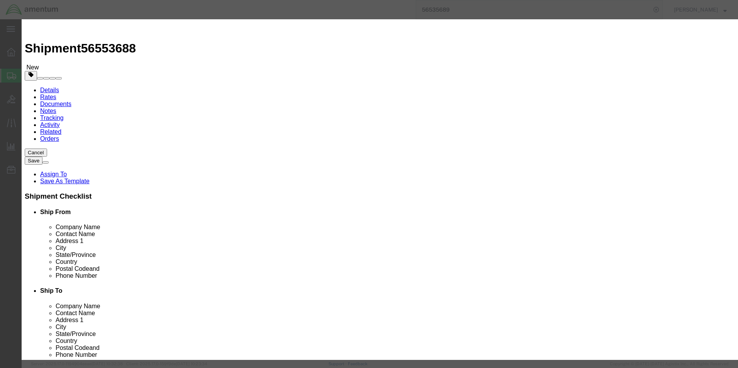
click select "Container Material A - Steel (all types and surface treatments) B - Aluminum C …"
click input "text"
type input "134"
click input "text"
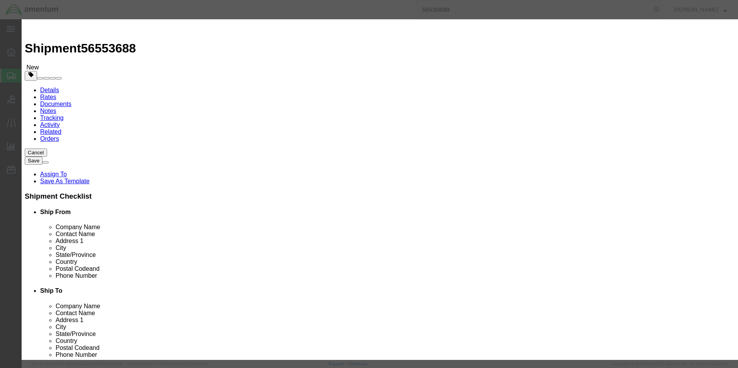
type input ".45"
click input "text"
type input ".45"
click select "Select kgs lbs"
select select "KGS"
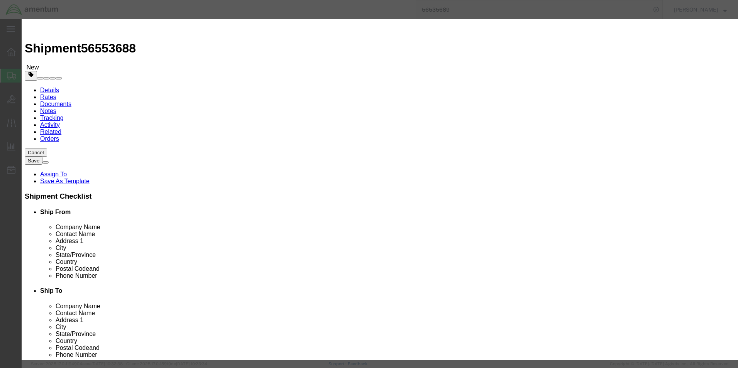
click select "Select kgs lbs"
click select "Select curies gallons kgs lbs liters milliliters"
select select "KGS"
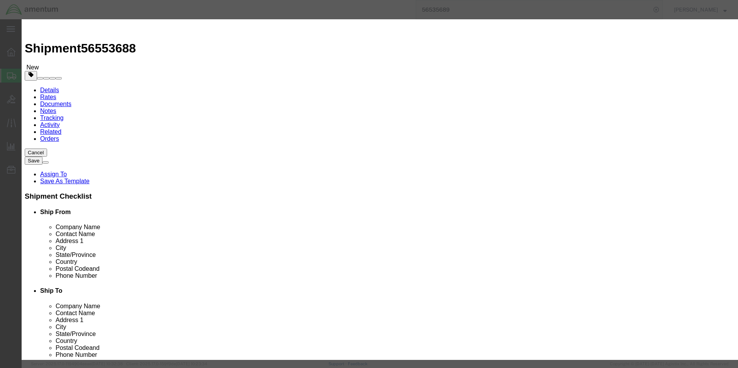
click select "Select curies gallons kgs lbs liters milliliters"
click input "text"
type input "chemtrec"
select select "US"
type input "chemtrec"
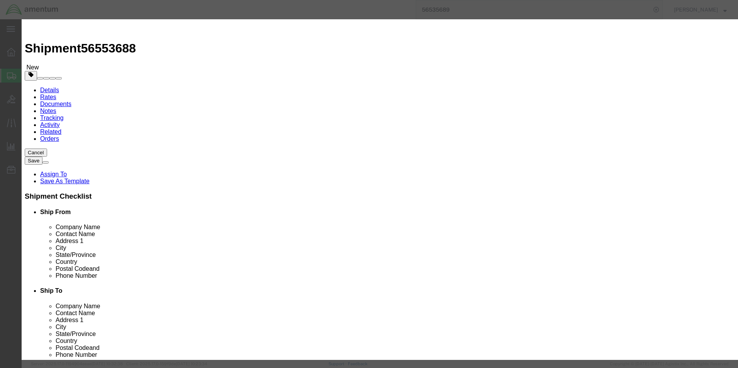
type input "8004249300"
click div "Proper Shipping Name Cartridges, power device UN # 0323 Class Select 1 Explosiv…"
click input ".45"
type input "0.45"
click input ".45"
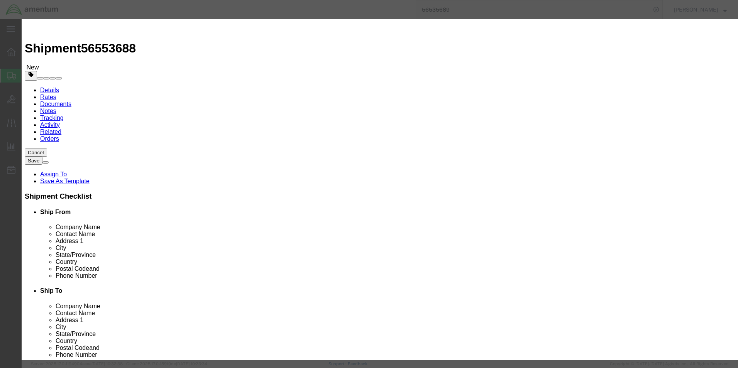
type input "0.45"
click button "Save & Close"
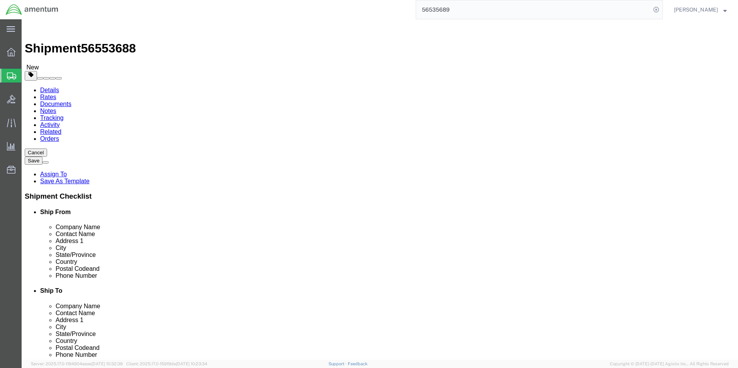
click button "Rate Shipment"
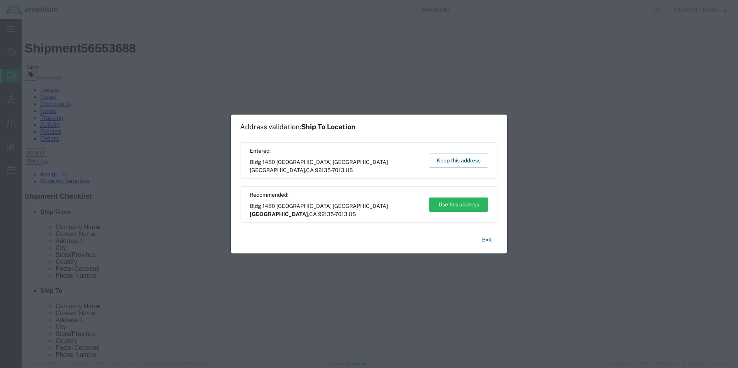
click at [441, 151] on div "Entered: Bldg 1480 [GEOGRAPHIC_DATA] [GEOGRAPHIC_DATA]-7013 US Keep this address" at bounding box center [369, 160] width 258 height 36
click at [441, 160] on button "Keep this address" at bounding box center [458, 161] width 59 height 14
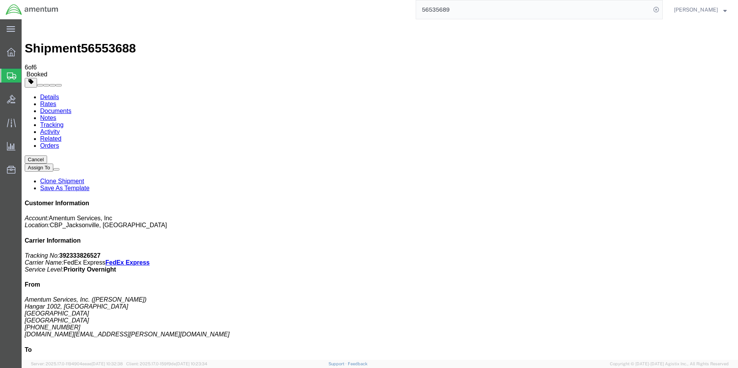
click at [101, 252] on b "392333826527" at bounding box center [79, 255] width 41 height 7
copy b "392333826527"
drag, startPoint x: 88, startPoint y: 139, endPoint x: 473, endPoint y: 219, distance: 392.5
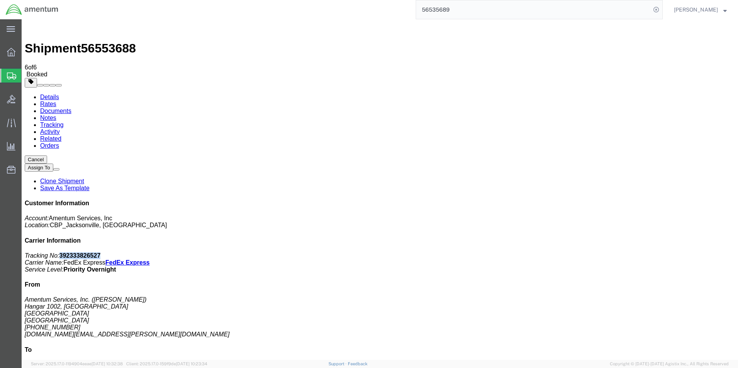
click at [619, 15] on input "56535689" at bounding box center [533, 9] width 235 height 19
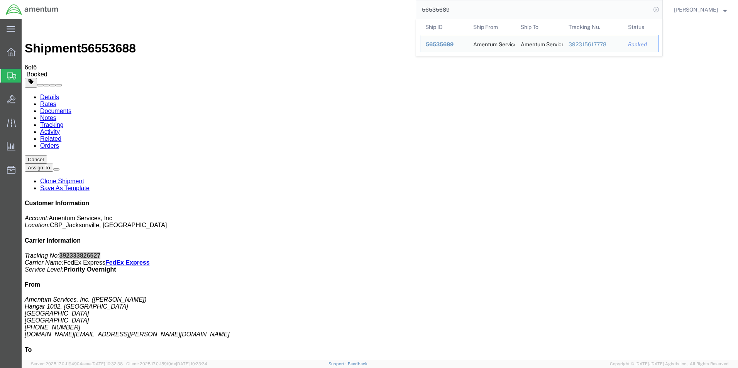
click at [661, 12] on icon at bounding box center [656, 9] width 11 height 11
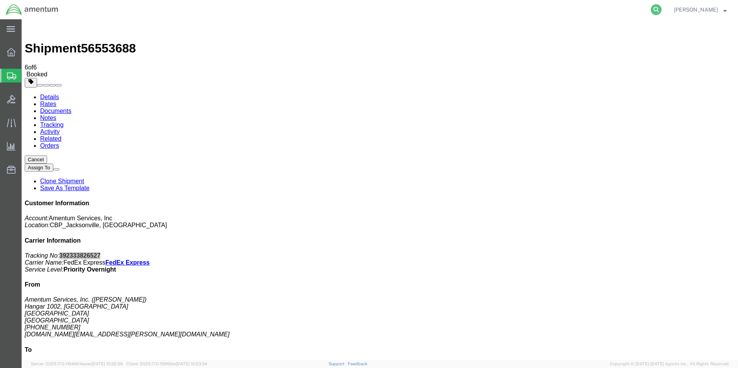
click at [661, 8] on icon at bounding box center [656, 9] width 11 height 11
click at [533, 10] on input "search" at bounding box center [533, 9] width 235 height 19
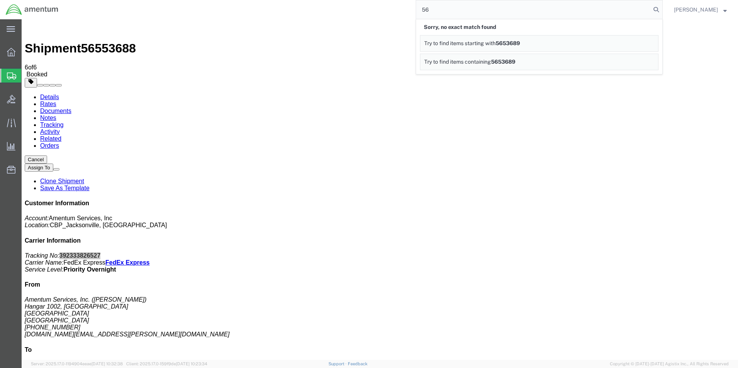
type input "5"
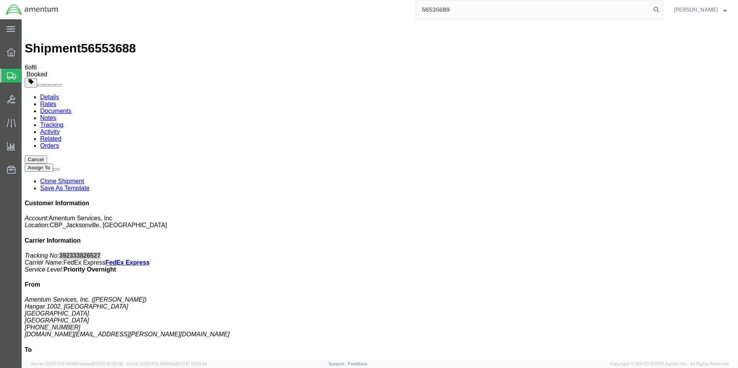
type input "56535689"
